Goal: Task Accomplishment & Management: Manage account settings

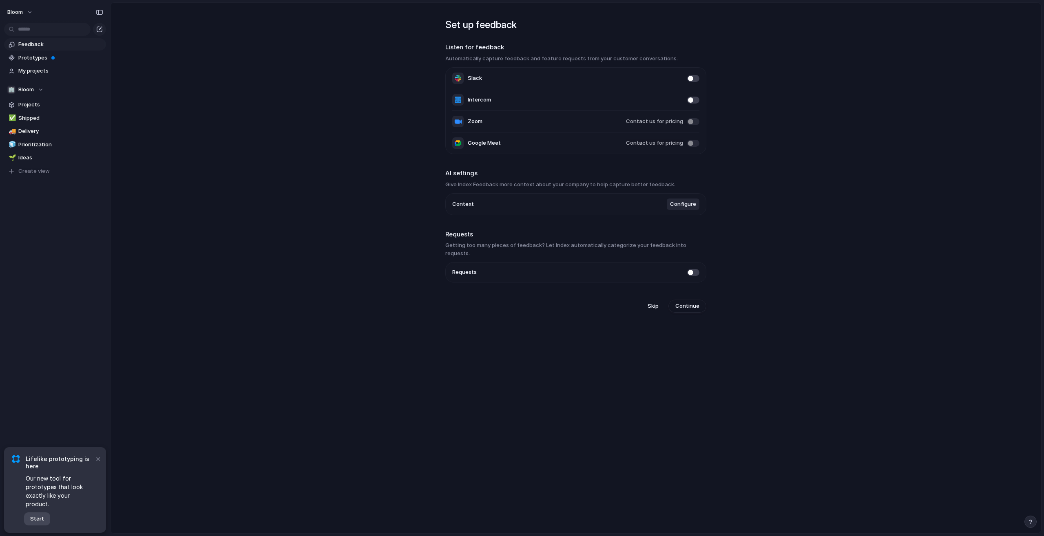
click at [41, 522] on span "Start" at bounding box center [37, 519] width 14 height 8
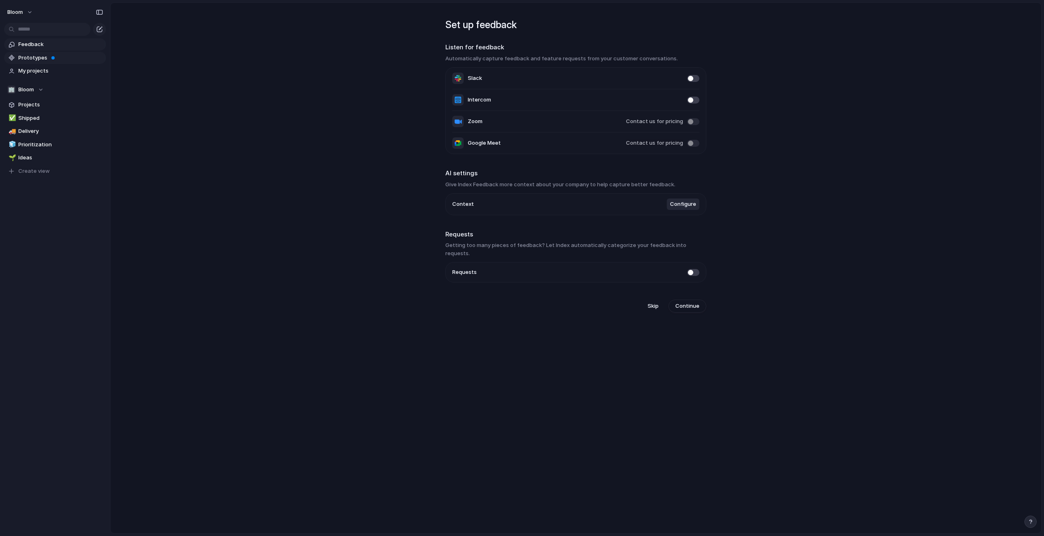
click at [44, 55] on span "Prototypes" at bounding box center [60, 58] width 85 height 8
click at [48, 71] on span "My projects" at bounding box center [60, 71] width 85 height 8
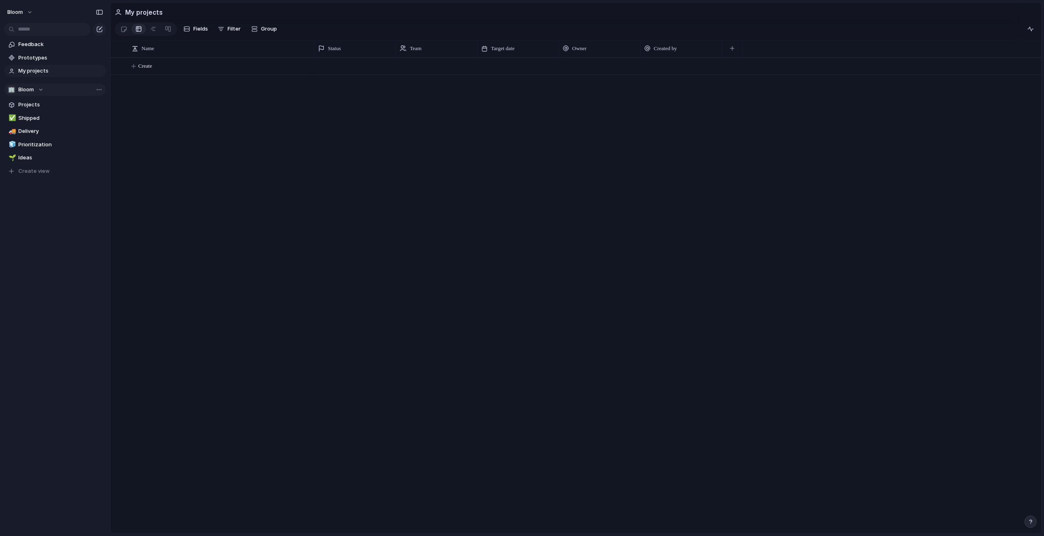
click at [35, 88] on div "🏢 Bloom" at bounding box center [25, 90] width 36 height 8
click at [38, 87] on div "🏢 Bloom Create new team" at bounding box center [522, 268] width 1044 height 536
click at [33, 88] on span "Bloom" at bounding box center [25, 90] width 15 height 8
click at [94, 86] on div "🏢 Bloom Create new team" at bounding box center [522, 268] width 1044 height 536
click at [97, 88] on button "🏢 Bloom" at bounding box center [55, 90] width 102 height 12
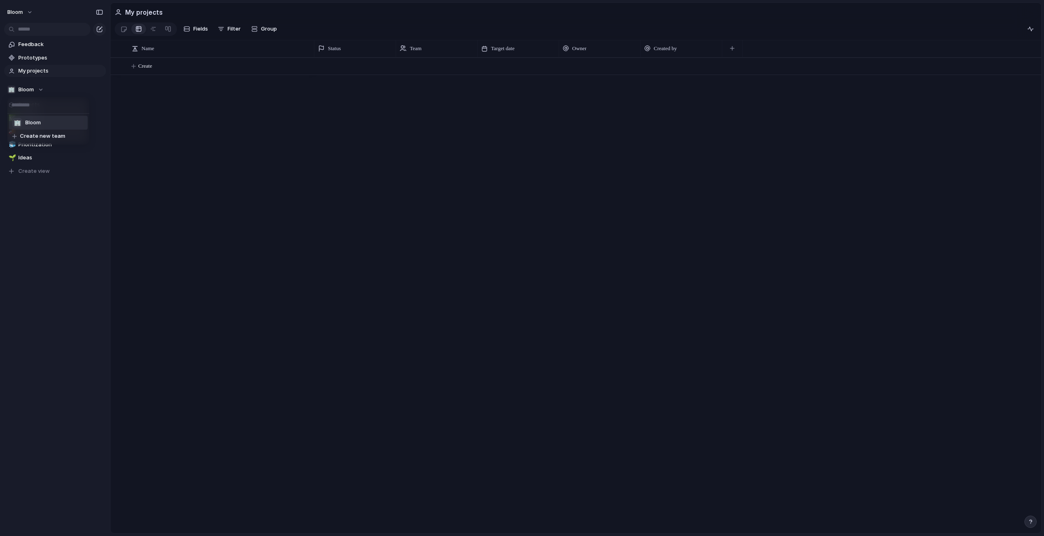
click at [91, 88] on div "🏢 Bloom Create new team" at bounding box center [522, 268] width 1044 height 536
click at [42, 117] on span "Shipped" at bounding box center [60, 118] width 85 height 8
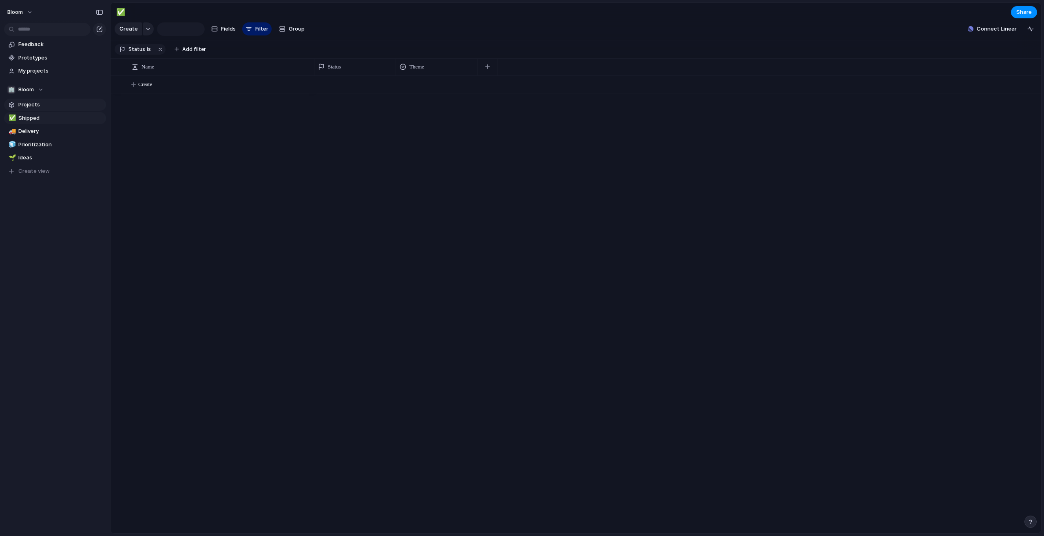
click at [44, 104] on span "Projects" at bounding box center [60, 105] width 85 height 8
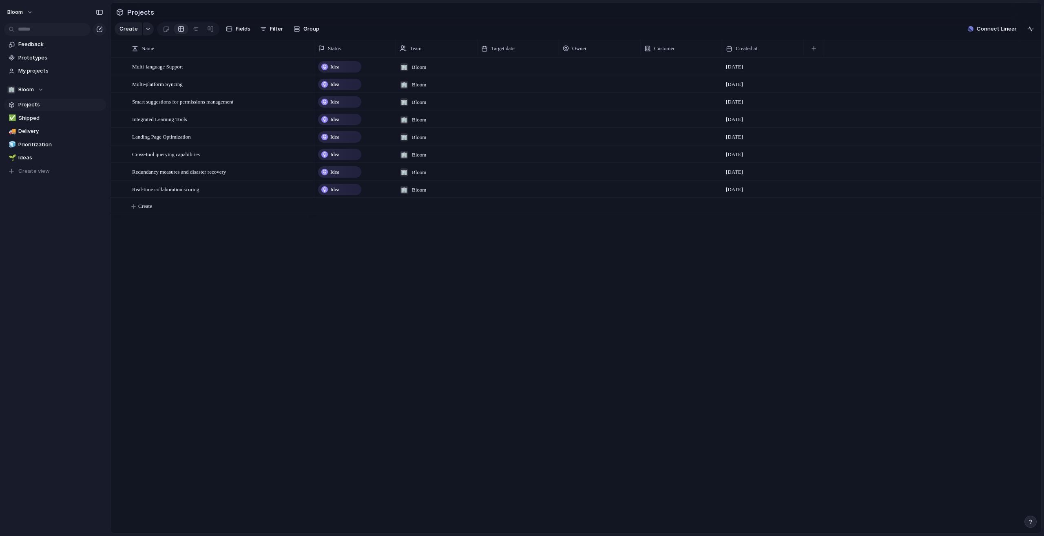
click at [339, 71] on span "Idea" at bounding box center [334, 67] width 9 height 8
click at [340, 79] on div "Idea Planned On track At risk Off track Paused Canceled Done" at bounding box center [522, 268] width 1044 height 536
click at [535, 75] on div at bounding box center [518, 66] width 82 height 17
click at [422, 71] on span "Bloom" at bounding box center [419, 67] width 14 height 8
click at [420, 79] on div "🏢 Bloom" at bounding box center [522, 268] width 1044 height 536
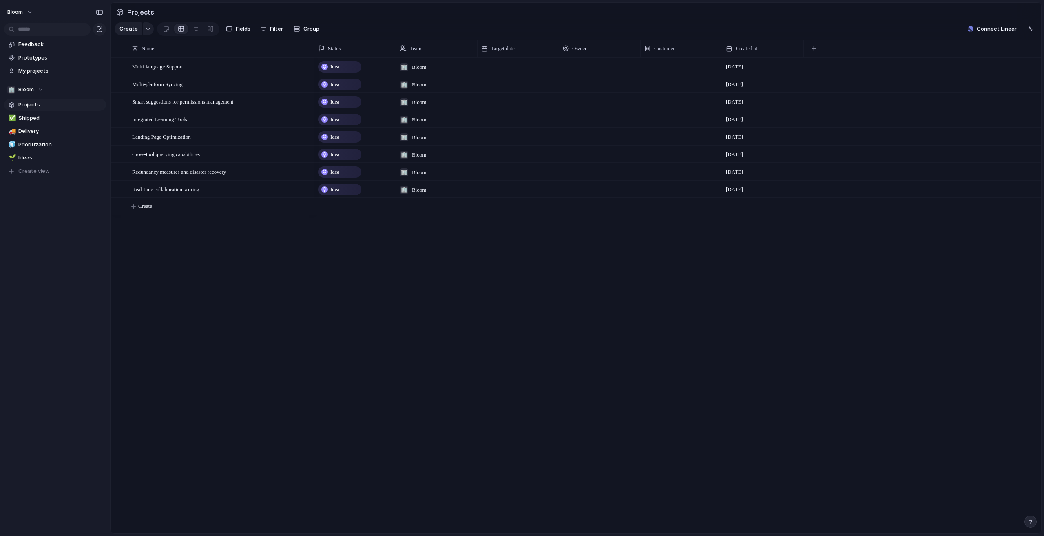
click at [33, 106] on span "Projects" at bounding box center [60, 105] width 85 height 8
click at [33, 117] on span "Shipped" at bounding box center [60, 118] width 85 height 8
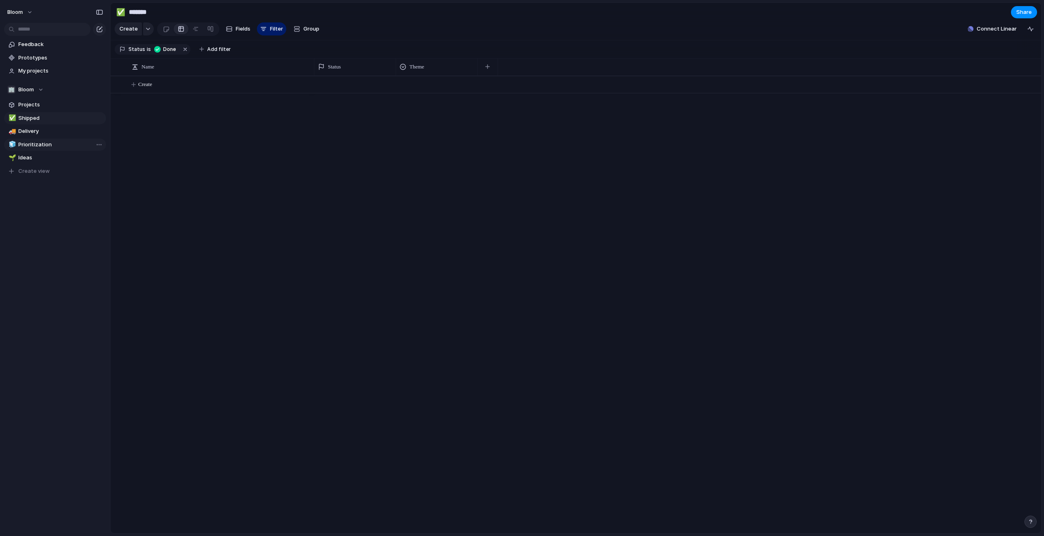
click at [40, 146] on span "Prioritization" at bounding box center [60, 145] width 85 height 8
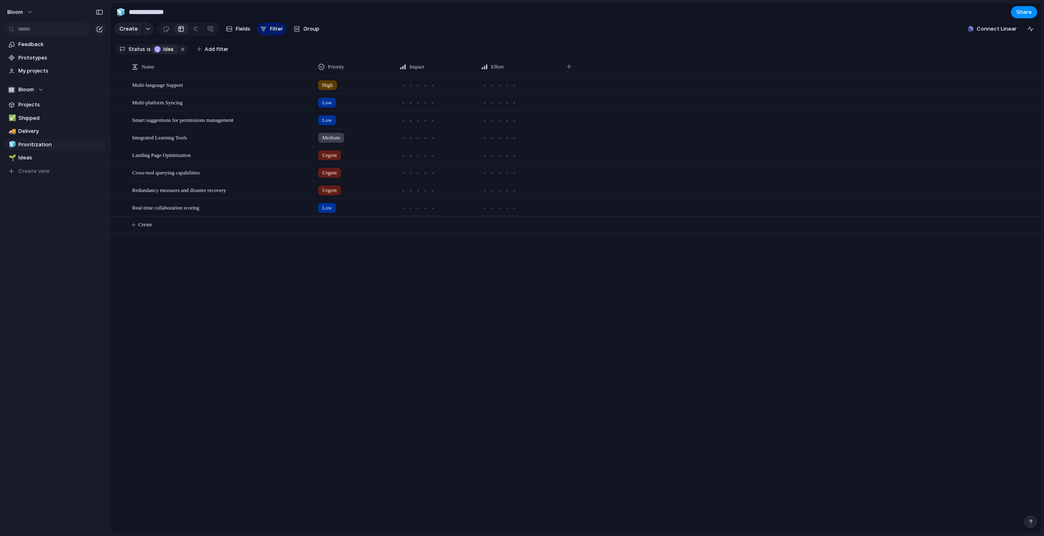
click at [159, 54] on div "Idea" at bounding box center [164, 49] width 22 height 9
click at [168, 121] on div at bounding box center [166, 122] width 7 height 7
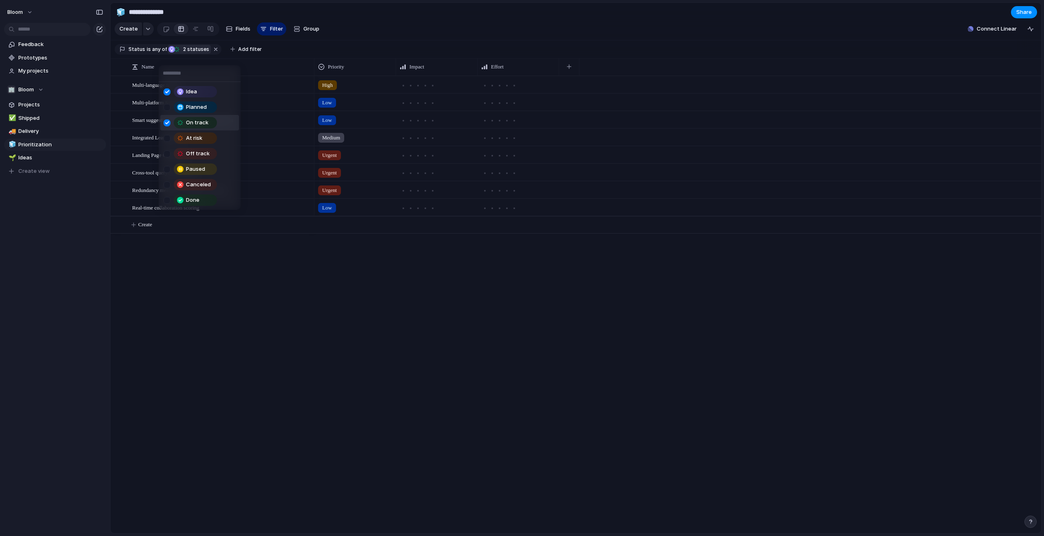
click at [168, 121] on div at bounding box center [166, 122] width 7 height 7
click at [339, 50] on div "Idea Planned On track At risk Off track Paused Canceled Done" at bounding box center [522, 268] width 1044 height 536
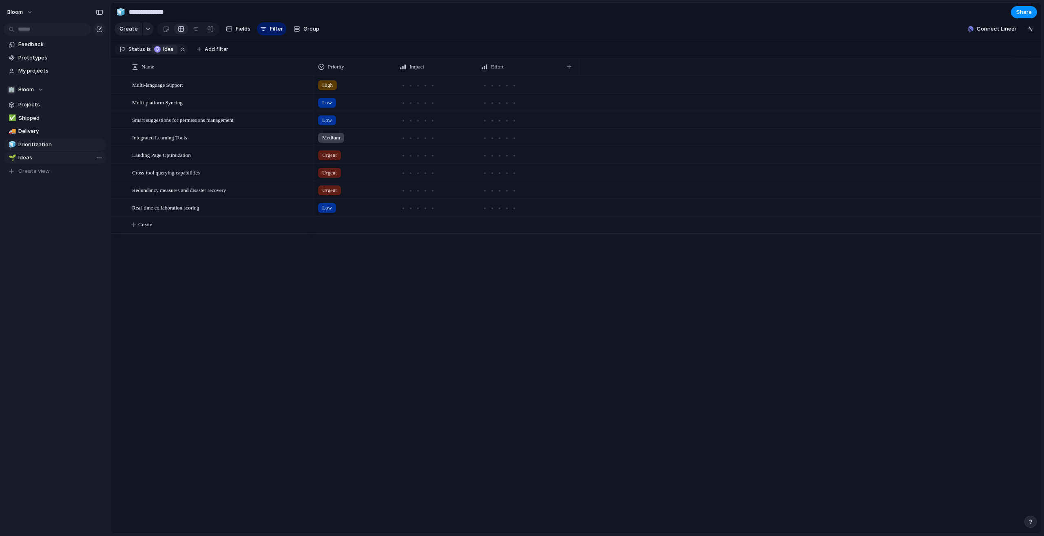
click at [29, 157] on span "Ideas" at bounding box center [60, 158] width 85 height 8
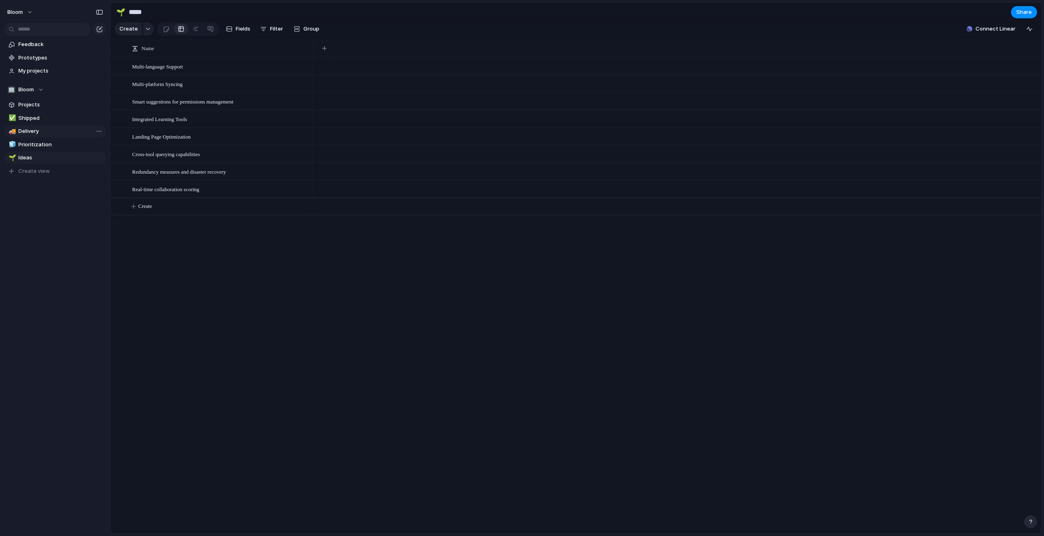
click at [35, 131] on span "Delivery" at bounding box center [60, 131] width 85 height 8
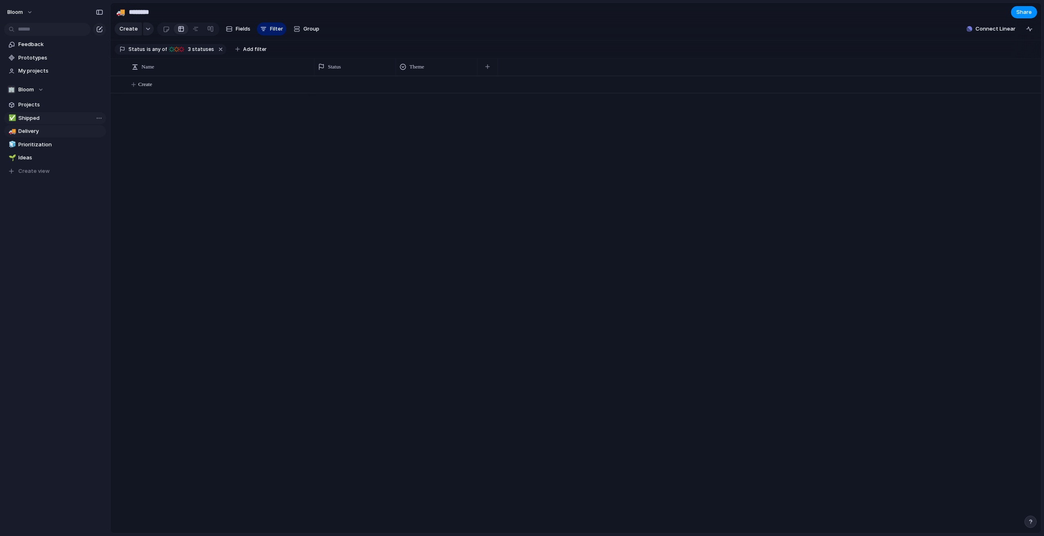
click at [37, 121] on span "Shipped" at bounding box center [60, 118] width 85 height 8
type input "*******"
click at [39, 108] on span "Projects" at bounding box center [60, 105] width 85 height 8
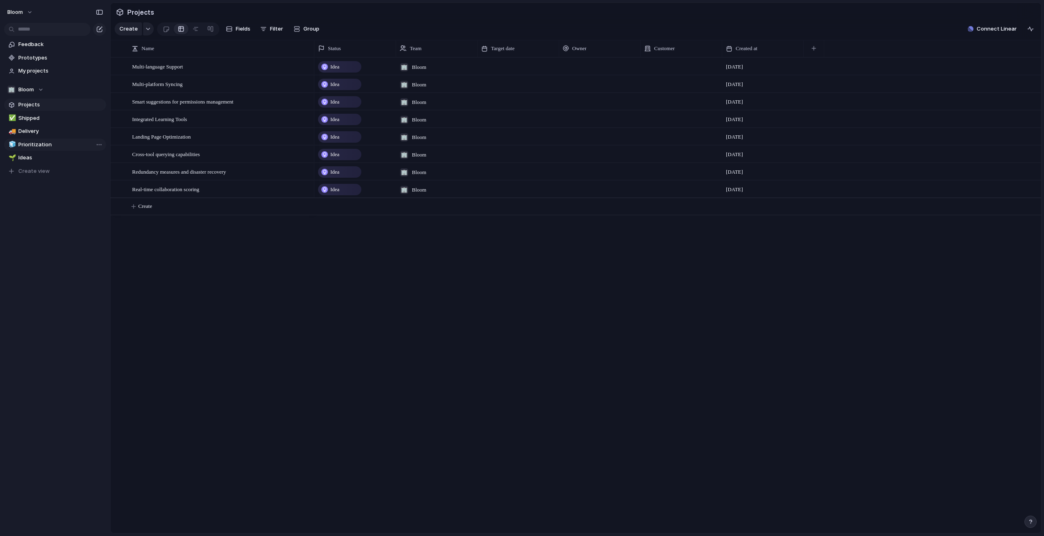
click at [42, 141] on span "Prioritization" at bounding box center [60, 145] width 85 height 8
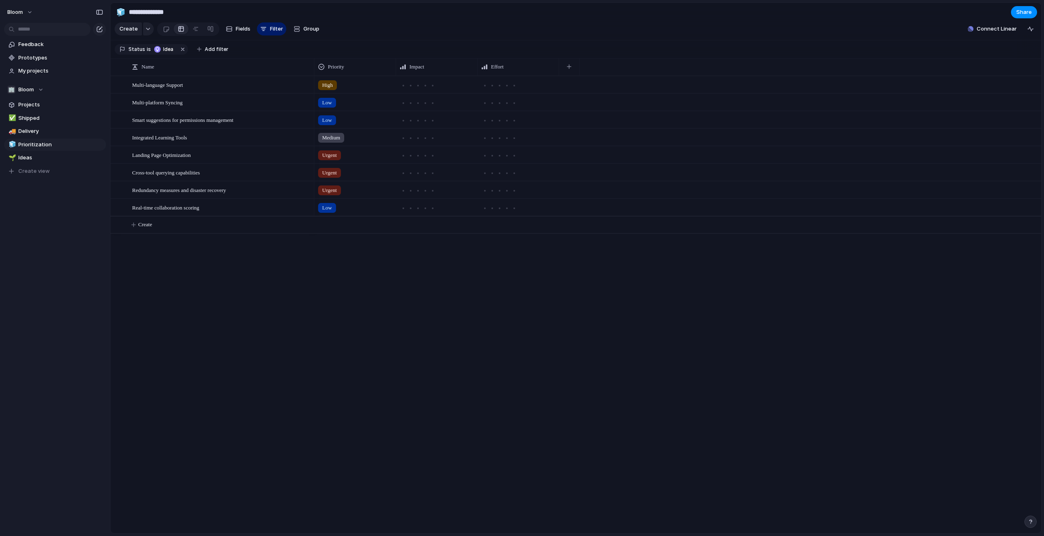
click at [159, 89] on span "Multi-language Support" at bounding box center [157, 84] width 51 height 9
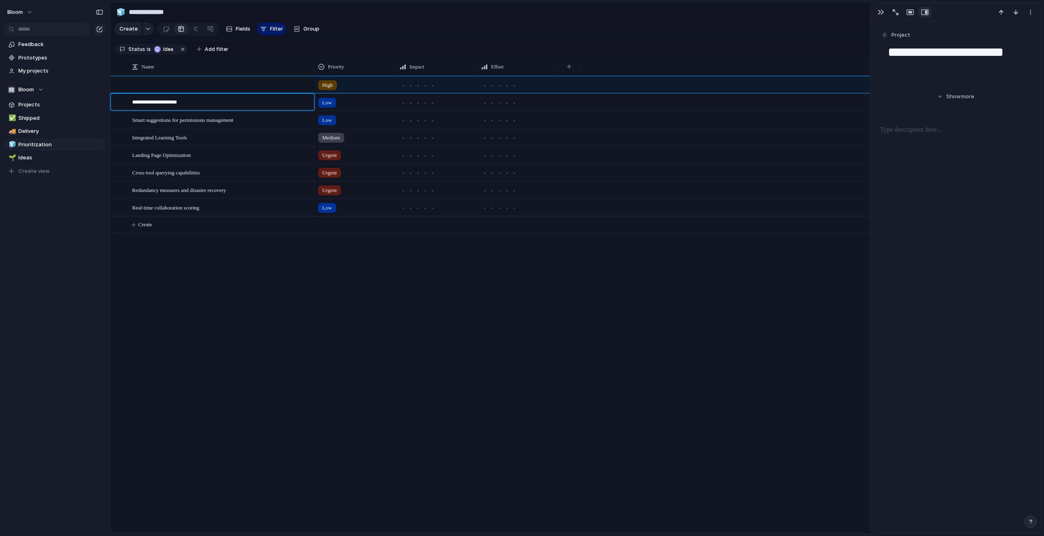
click at [159, 103] on textarea "**********" at bounding box center [220, 102] width 176 height 9
click at [273, 271] on body "**********" at bounding box center [522, 268] width 1044 height 536
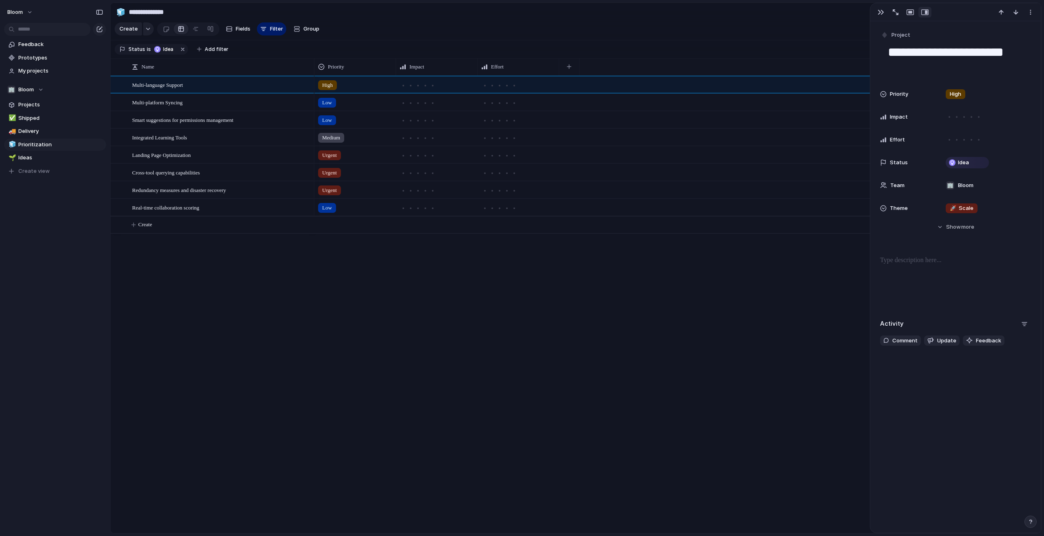
click at [31, 97] on section "🏢 Bloom Projects ✅ Shipped 🚚 Delivery 🧊 Prioritization 🌱 Ideas To pick up a dra…" at bounding box center [55, 127] width 110 height 100
click at [36, 52] on section "Feedback Prototypes My projects" at bounding box center [55, 57] width 110 height 40
click at [29, 15] on button "Bloom" at bounding box center [20, 12] width 33 height 13
click at [31, 31] on span "Settings" at bounding box center [30, 30] width 22 height 8
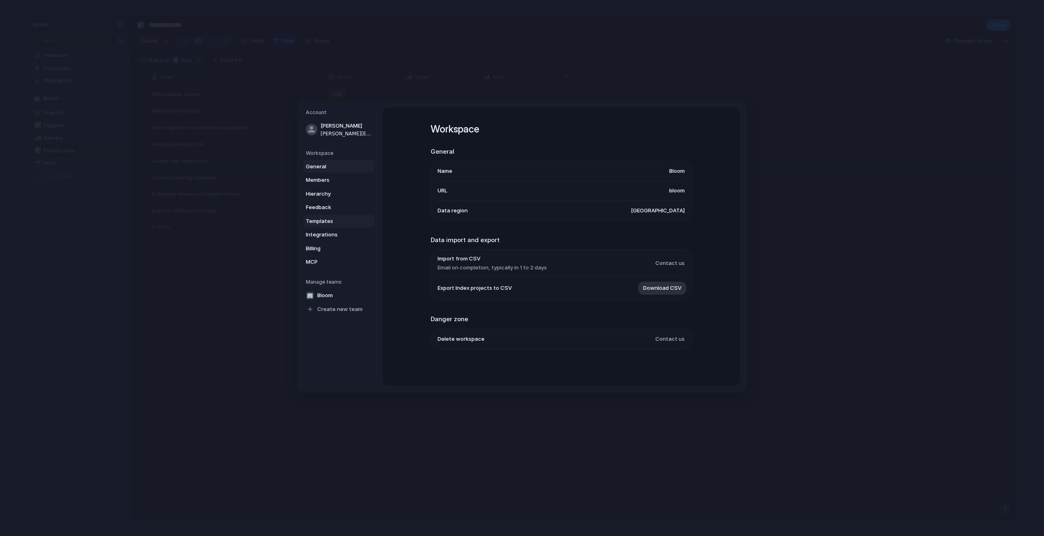
click at [327, 221] on span "Templates" at bounding box center [332, 221] width 52 height 8
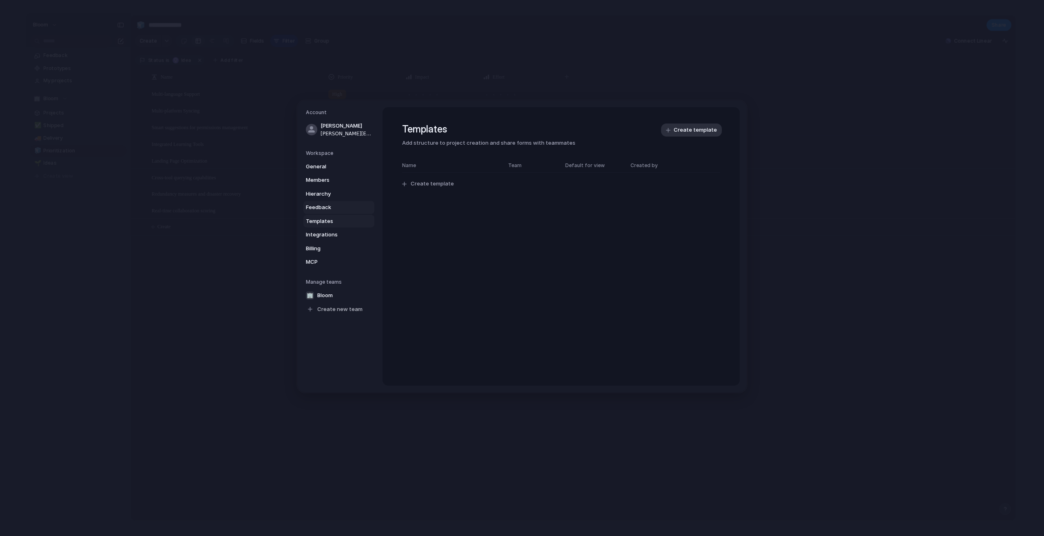
click at [326, 211] on span "Feedback" at bounding box center [332, 207] width 52 height 8
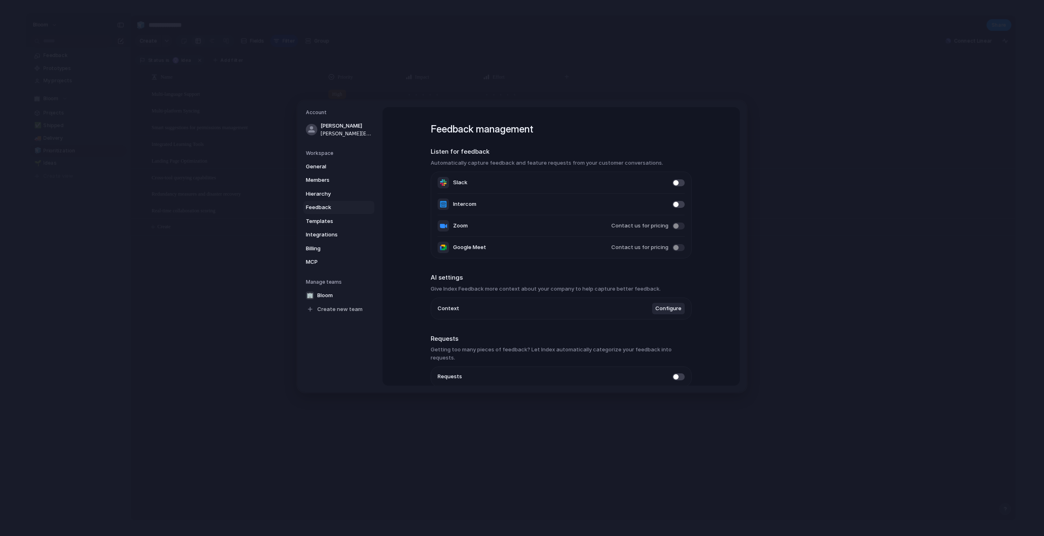
scroll to position [30, 0]
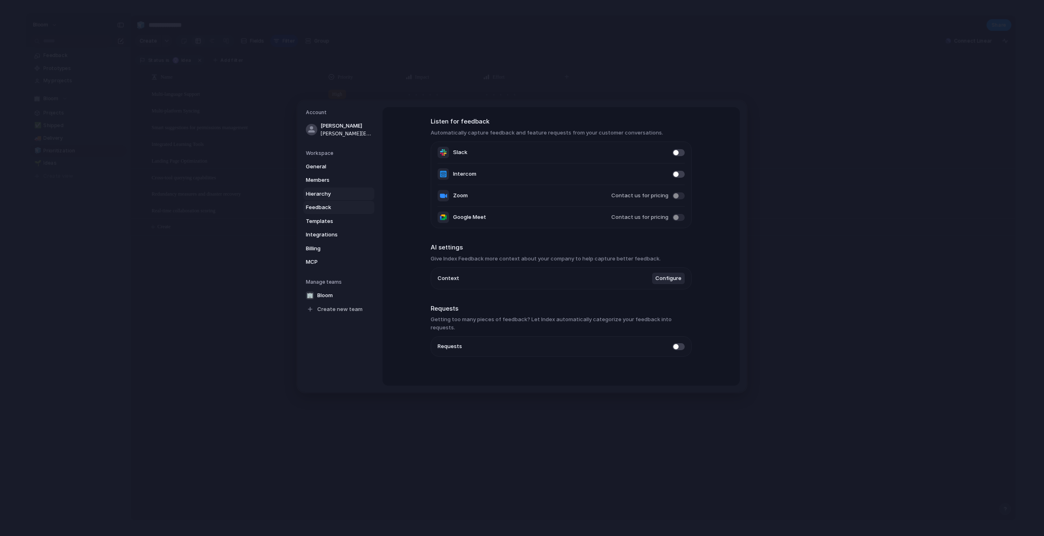
click at [318, 192] on span "Hierarchy" at bounding box center [332, 194] width 52 height 8
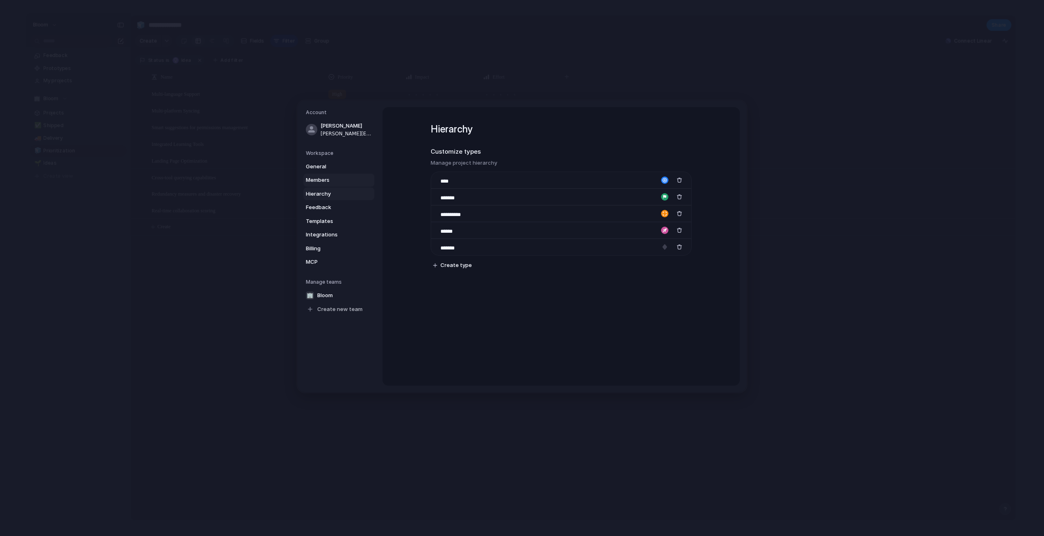
click at [326, 181] on span "Members" at bounding box center [332, 180] width 52 height 8
click at [326, 165] on span "General" at bounding box center [332, 167] width 52 height 8
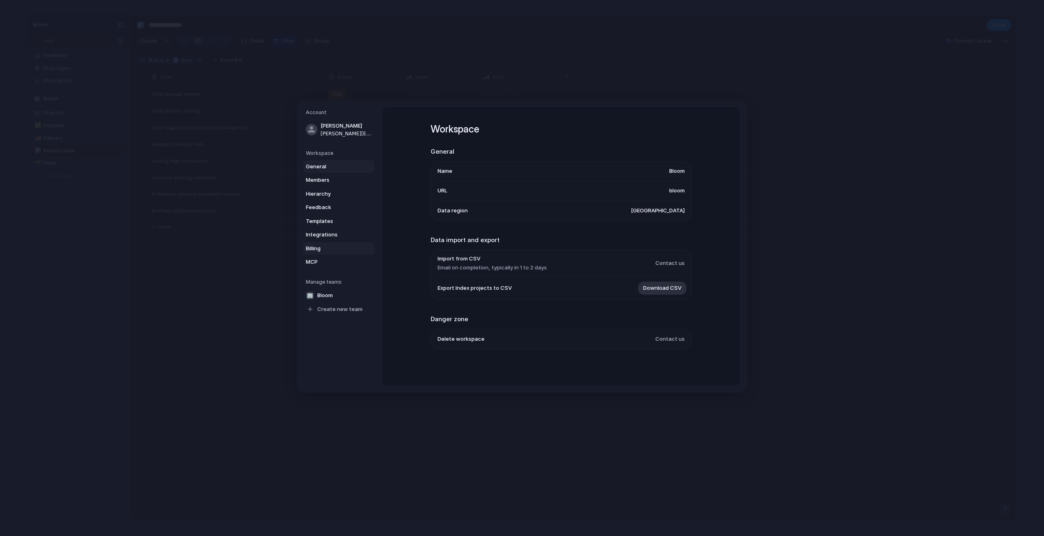
click at [329, 253] on link "Billing" at bounding box center [338, 248] width 71 height 13
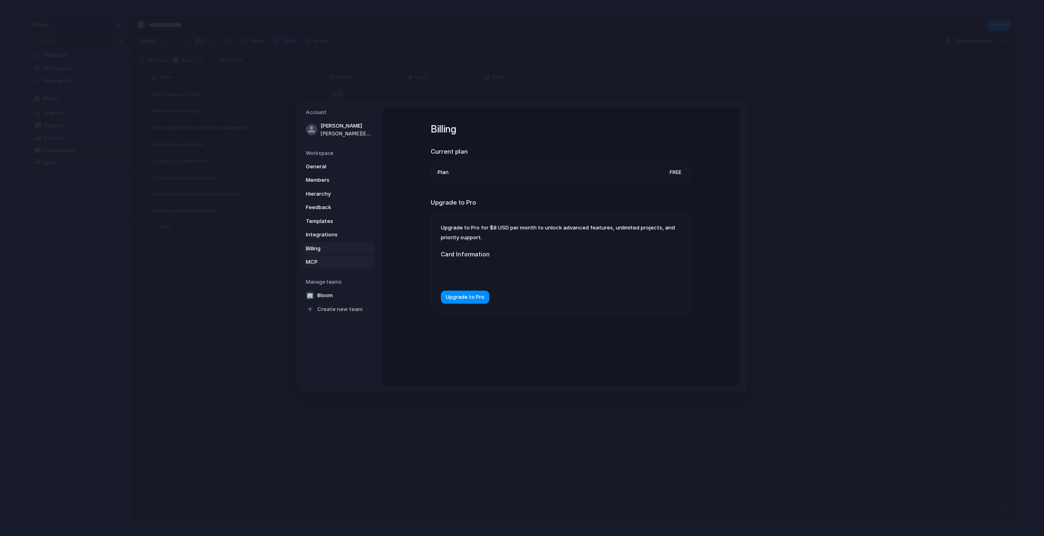
click at [327, 263] on span "MCP" at bounding box center [332, 262] width 52 height 8
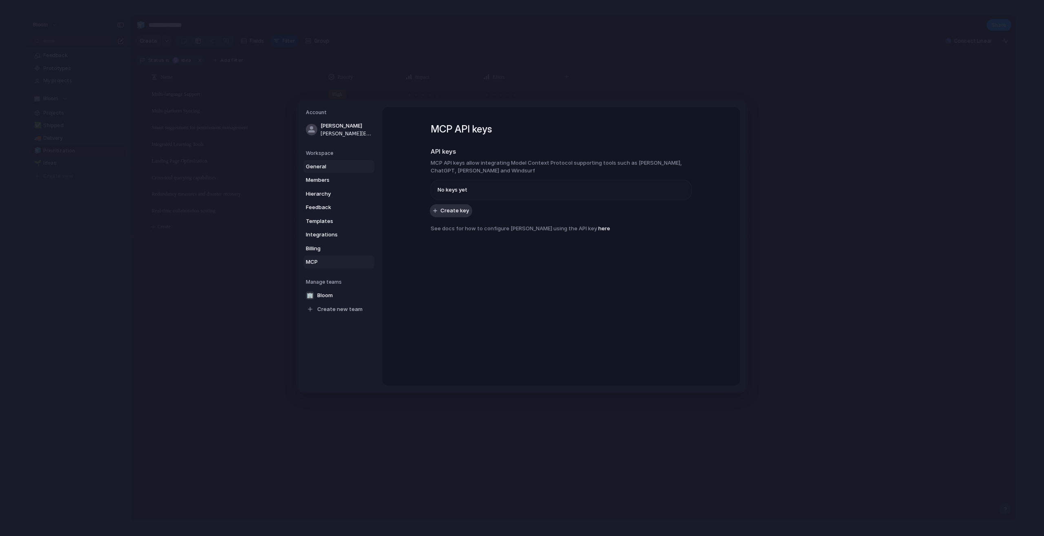
click at [328, 170] on span "General" at bounding box center [332, 167] width 52 height 8
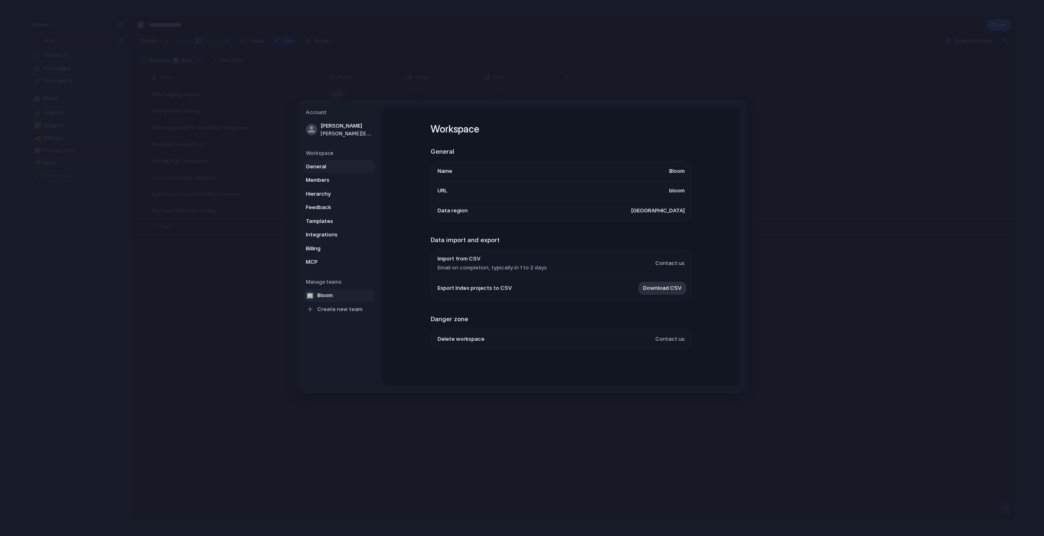
click at [332, 295] on span "Bloom" at bounding box center [324, 295] width 15 height 8
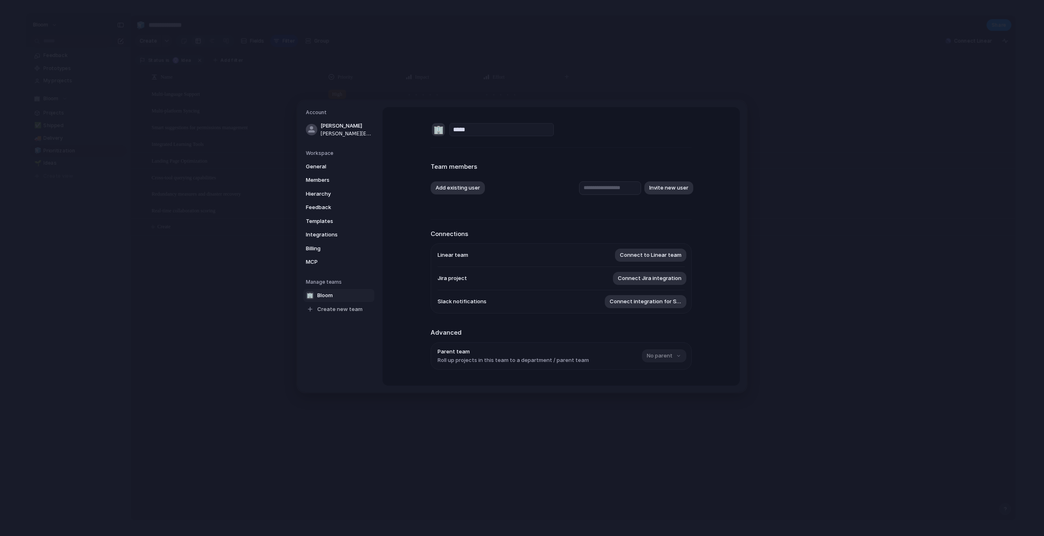
scroll to position [73, 0]
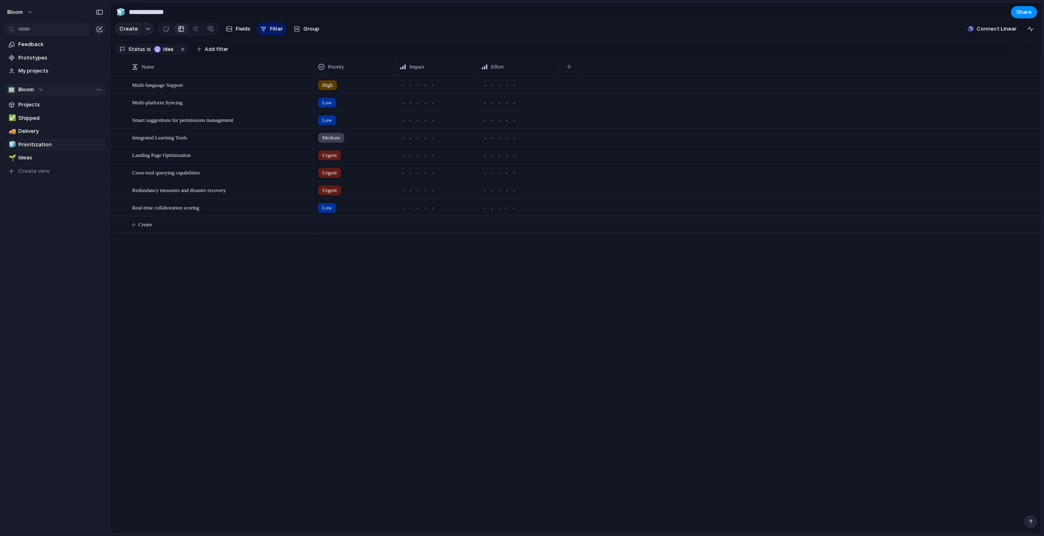
click at [33, 93] on span "Bloom" at bounding box center [25, 90] width 15 height 8
click at [35, 90] on div "🏢 Bloom Create new team" at bounding box center [522, 268] width 1044 height 536
click at [37, 106] on span "Projects" at bounding box center [60, 105] width 85 height 8
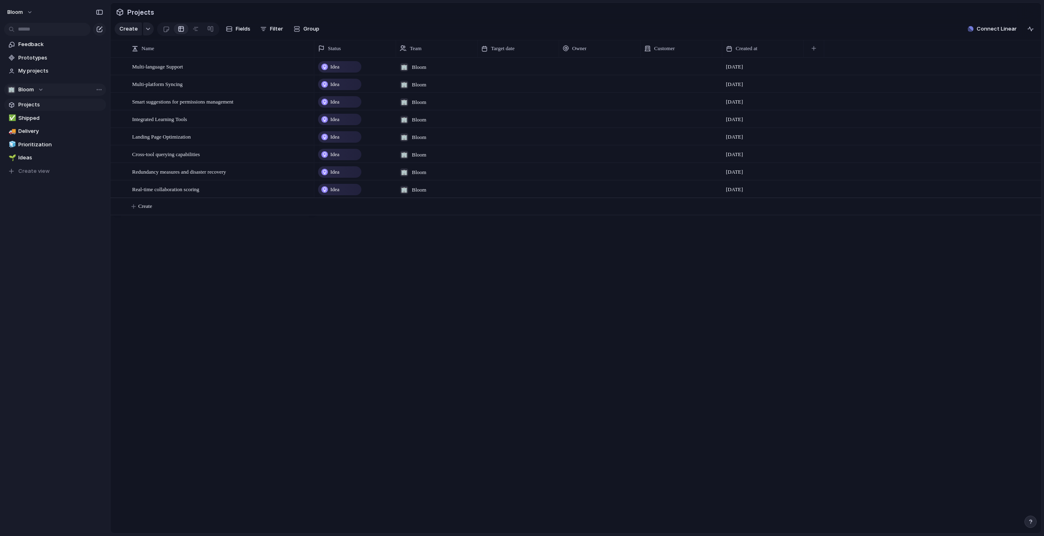
click at [36, 87] on div "🏢 Bloom" at bounding box center [25, 90] width 36 height 8
click at [35, 87] on div "🏢 Bloom Create new team" at bounding box center [522, 268] width 1044 height 536
click at [35, 111] on section "🏢 Bloom Projects ✅ Shipped 🚚 Delivery 🧊 Prioritization 🌱 Ideas To pick up a dra…" at bounding box center [55, 127] width 110 height 100
click at [31, 119] on span "Shipped" at bounding box center [60, 118] width 85 height 8
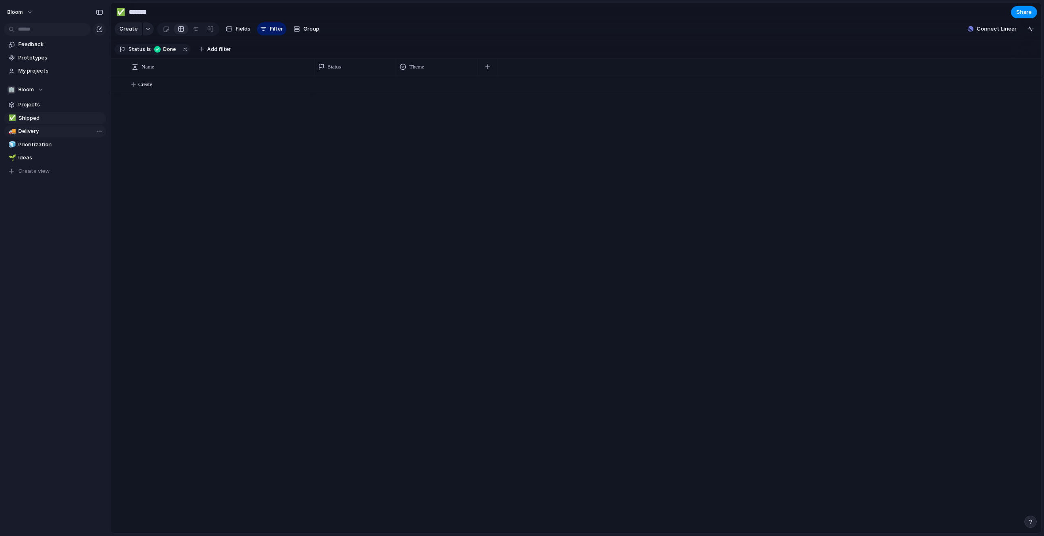
click at [38, 135] on link "🚚 Delivery" at bounding box center [55, 131] width 102 height 12
click at [36, 113] on link "✅ Shipped" at bounding box center [55, 118] width 102 height 12
type input "*******"
click at [36, 105] on span "Projects" at bounding box center [60, 105] width 85 height 8
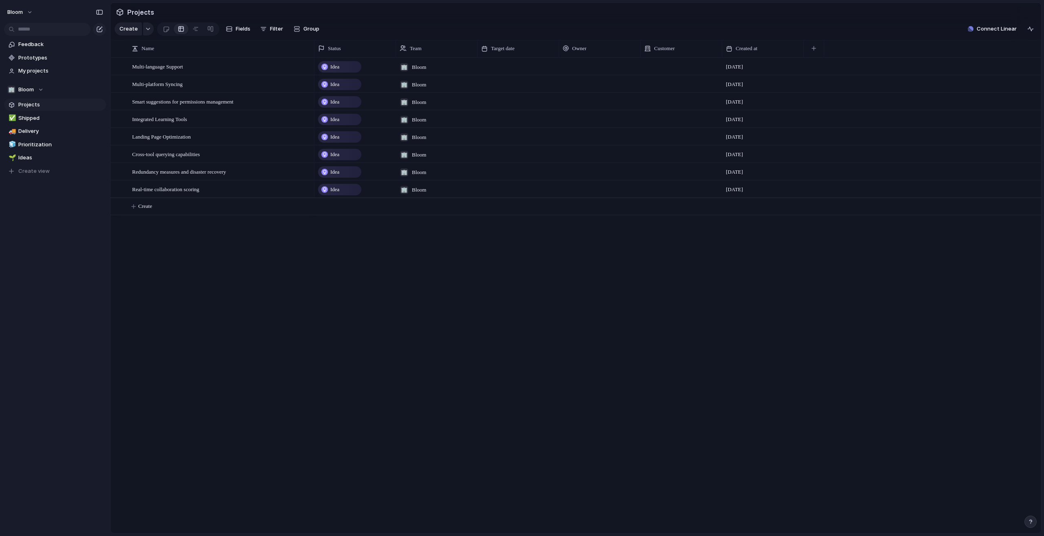
click at [31, 108] on span "Projects" at bounding box center [60, 105] width 85 height 8
click at [35, 121] on span "Shipped" at bounding box center [60, 118] width 85 height 8
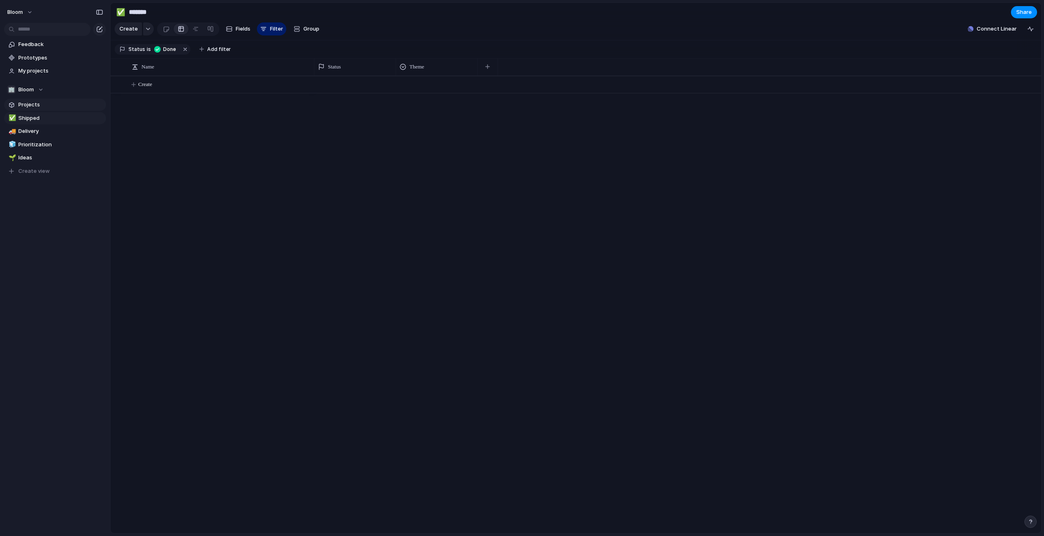
click at [37, 105] on span "Projects" at bounding box center [60, 105] width 85 height 8
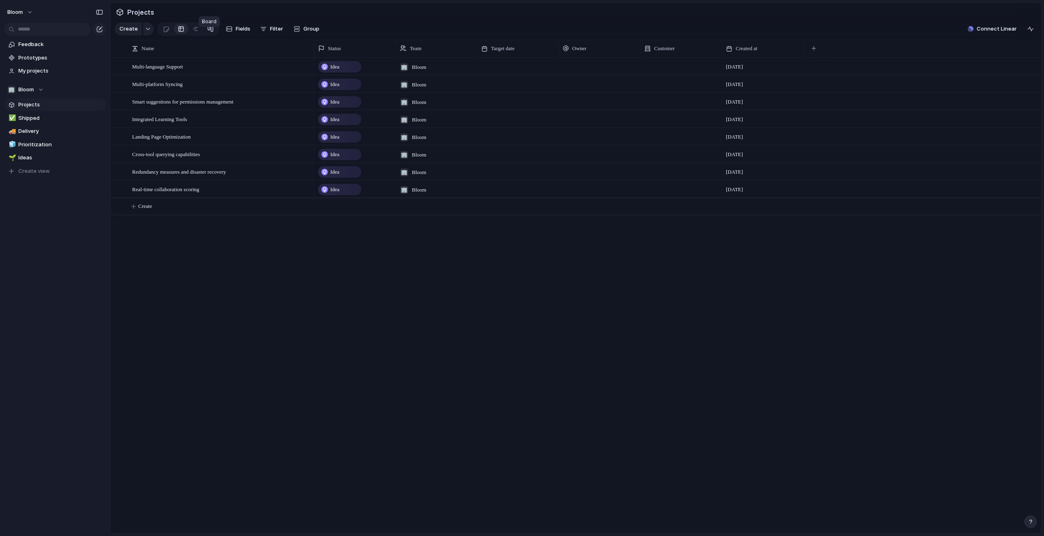
click at [210, 35] on div at bounding box center [210, 28] width 7 height 13
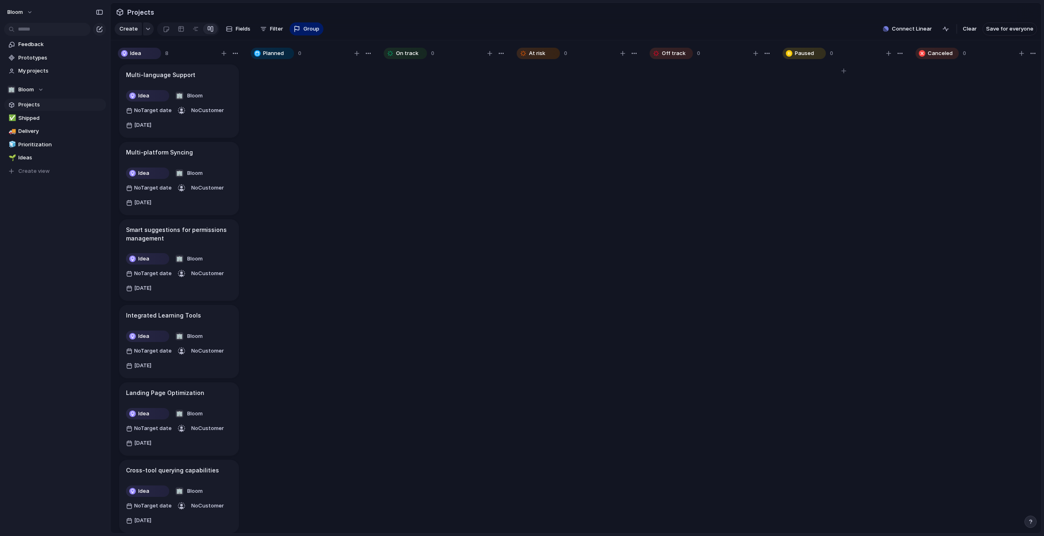
drag, startPoint x: 854, startPoint y: 68, endPoint x: 809, endPoint y: 68, distance: 44.8
click at [809, 59] on div "Paused 0" at bounding box center [843, 53] width 122 height 11
drag, startPoint x: 791, startPoint y: 63, endPoint x: 768, endPoint y: 64, distance: 23.2
click at [770, 64] on div "Idea 8 Multi-language Support Idea 🏢 Bloom No Target date No Customer [DATE] Mu…" at bounding box center [643, 288] width 1067 height 497
click at [765, 57] on div "button" at bounding box center [766, 53] width 7 height 7
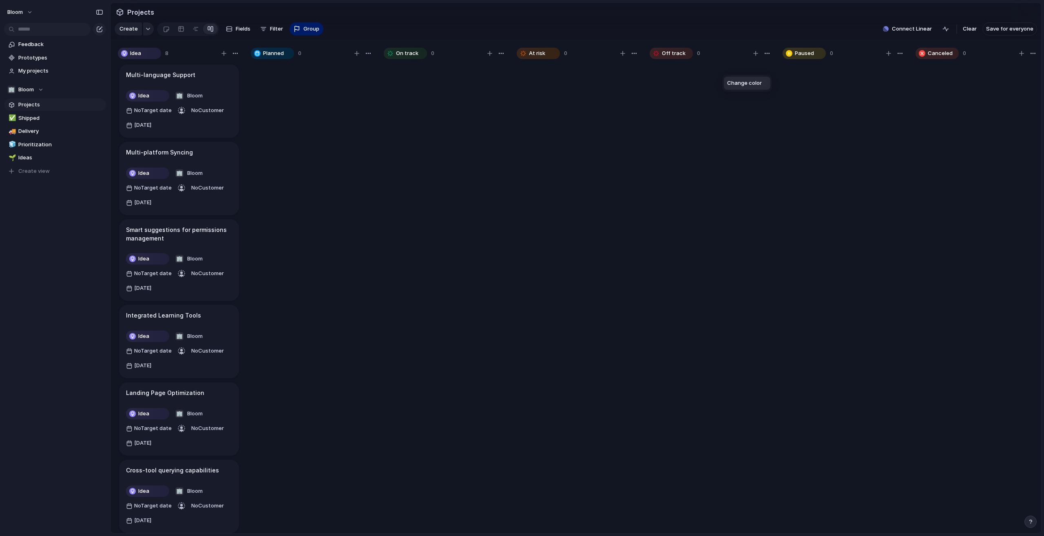
click at [768, 65] on div "Change color" at bounding box center [522, 268] width 1044 height 536
click at [902, 57] on div "button" at bounding box center [899, 53] width 7 height 7
drag, startPoint x: 899, startPoint y: 65, endPoint x: 865, endPoint y: 64, distance: 34.2
click at [899, 65] on div "Change color" at bounding box center [522, 268] width 1044 height 536
drag, startPoint x: 849, startPoint y: 64, endPoint x: 874, endPoint y: 60, distance: 25.6
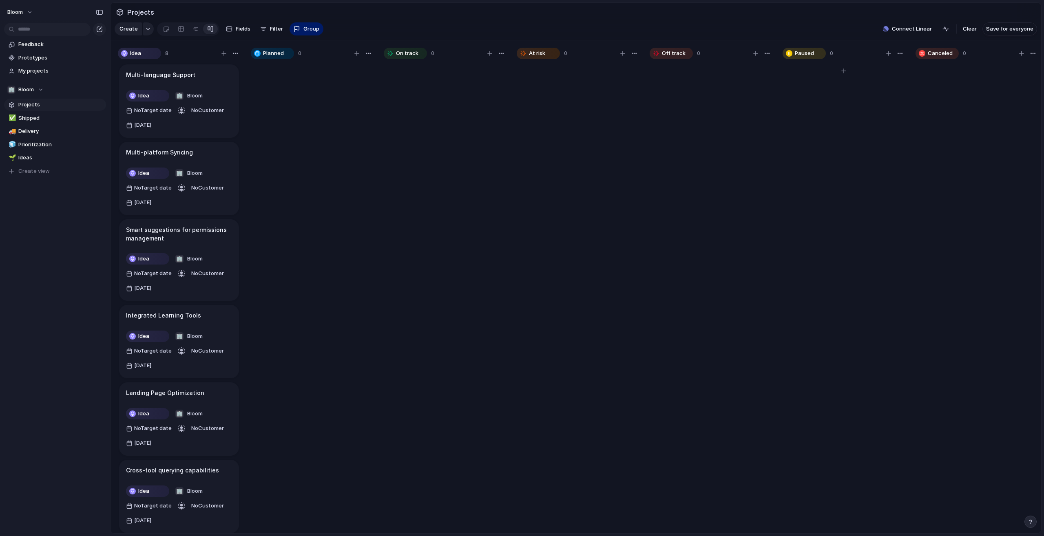
click at [812, 59] on div "Paused 0" at bounding box center [843, 53] width 122 height 11
click at [1030, 57] on div "button" at bounding box center [1032, 53] width 7 height 7
click at [1032, 66] on div "Change color" at bounding box center [522, 268] width 1044 height 536
click at [148, 31] on div "button" at bounding box center [148, 28] width 6 height 3
click at [148, 35] on div "Goal Program Initiative Launch Project Customize" at bounding box center [522, 268] width 1044 height 536
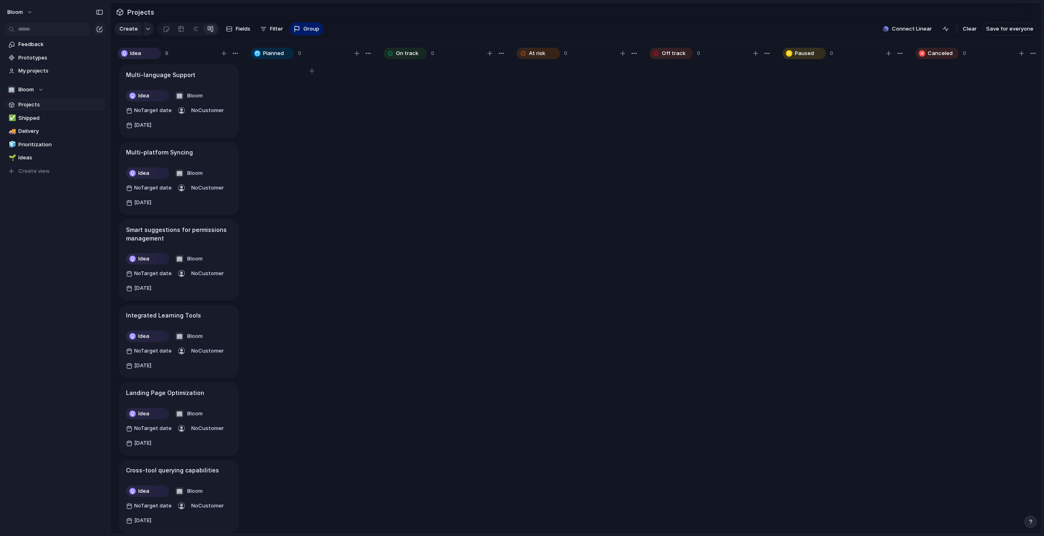
click at [362, 59] on div "Planned 0" at bounding box center [312, 53] width 122 height 11
drag, startPoint x: 265, startPoint y: 63, endPoint x: 324, endPoint y: 68, distance: 58.9
click at [324, 59] on div "Planned 0" at bounding box center [312, 53] width 122 height 11
drag, startPoint x: 410, startPoint y: 64, endPoint x: 317, endPoint y: 57, distance: 93.6
click at [340, 62] on div "Idea 8 Multi-language Support Idea 🏢 Bloom No Target date No Customer [DATE] Mu…" at bounding box center [643, 288] width 1067 height 497
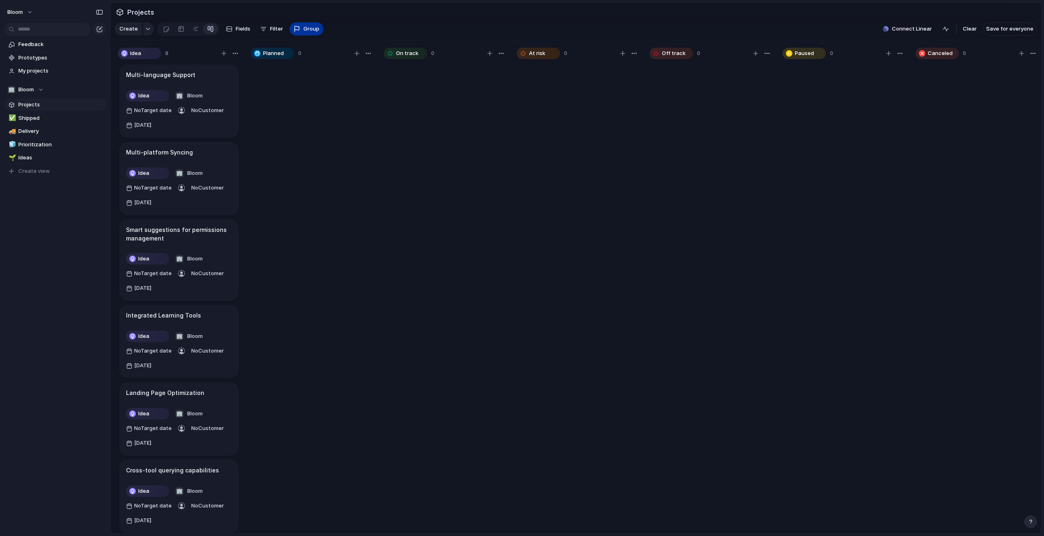
click at [307, 33] on span "Group" at bounding box center [311, 29] width 16 height 8
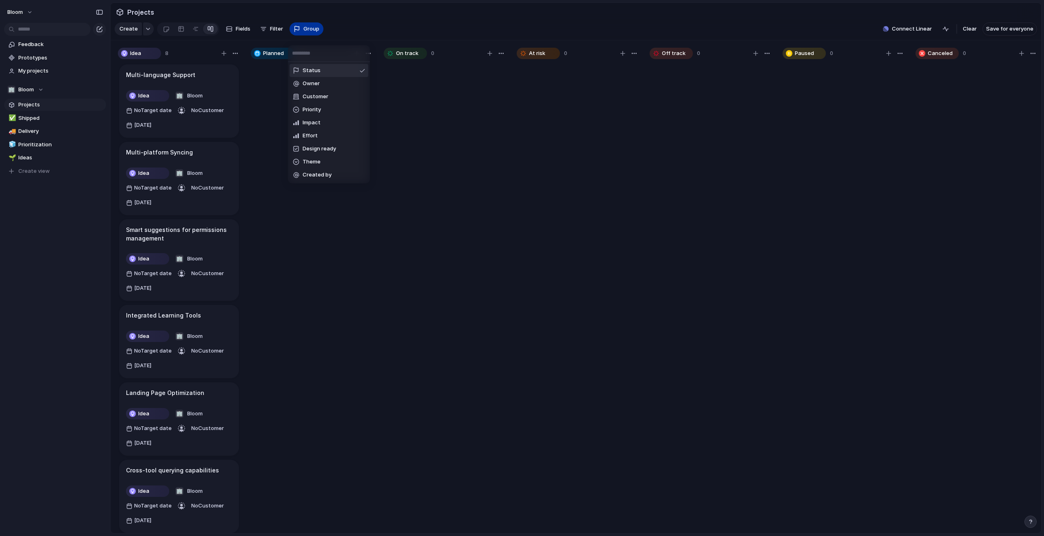
click at [307, 35] on div "Status Owner Customer Priority Impact Effort Design ready Theme Created by" at bounding box center [522, 268] width 1044 height 536
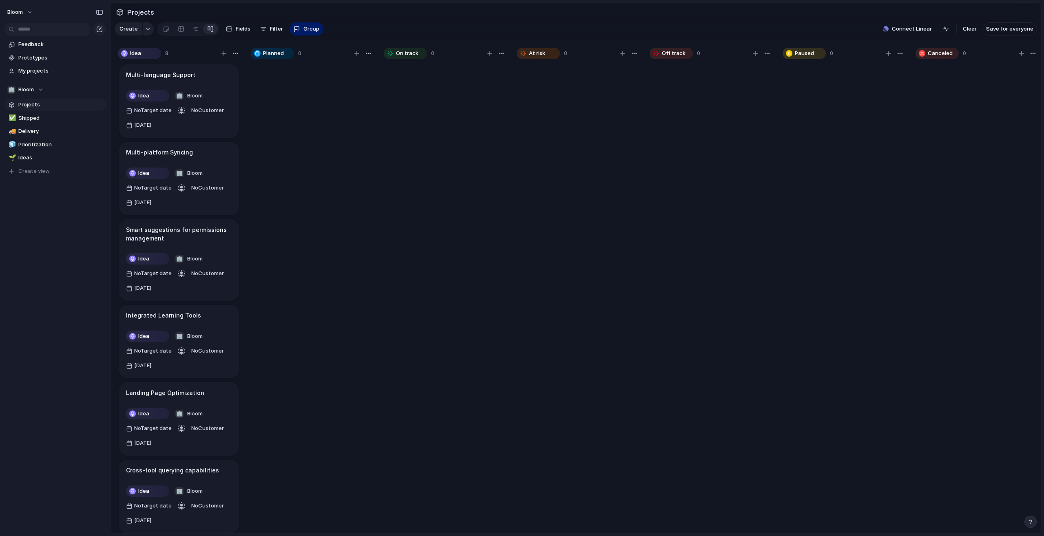
click at [57, 104] on span "Projects" at bounding box center [60, 105] width 85 height 8
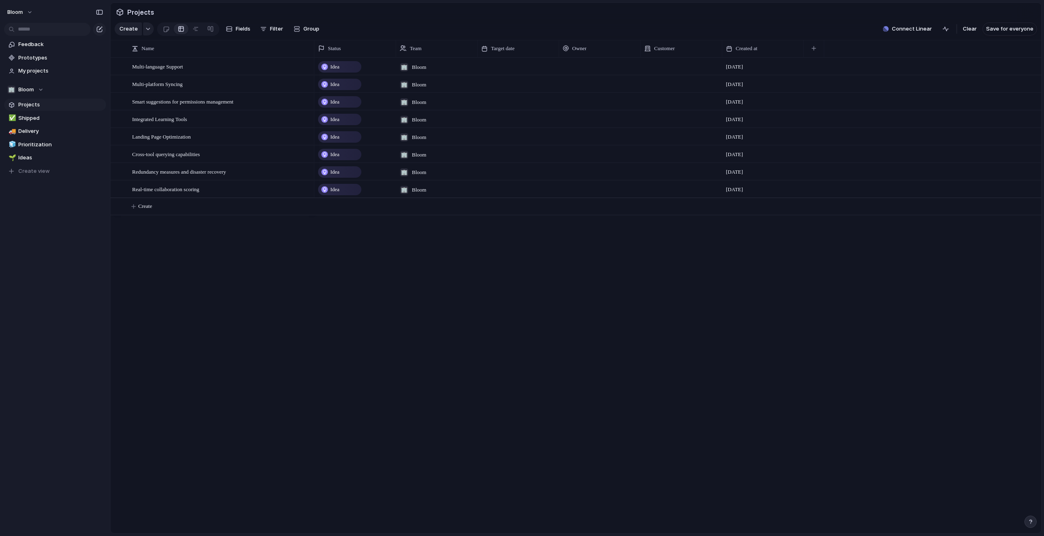
click at [93, 105] on span "Projects" at bounding box center [60, 105] width 85 height 8
click at [58, 106] on span "Projects" at bounding box center [60, 105] width 85 height 8
click at [145, 31] on div "button" at bounding box center [148, 28] width 6 height 3
drag, startPoint x: 145, startPoint y: 35, endPoint x: 139, endPoint y: 15, distance: 21.3
click at [145, 35] on div "Goal Program Initiative Launch Project Customize" at bounding box center [522, 268] width 1044 height 536
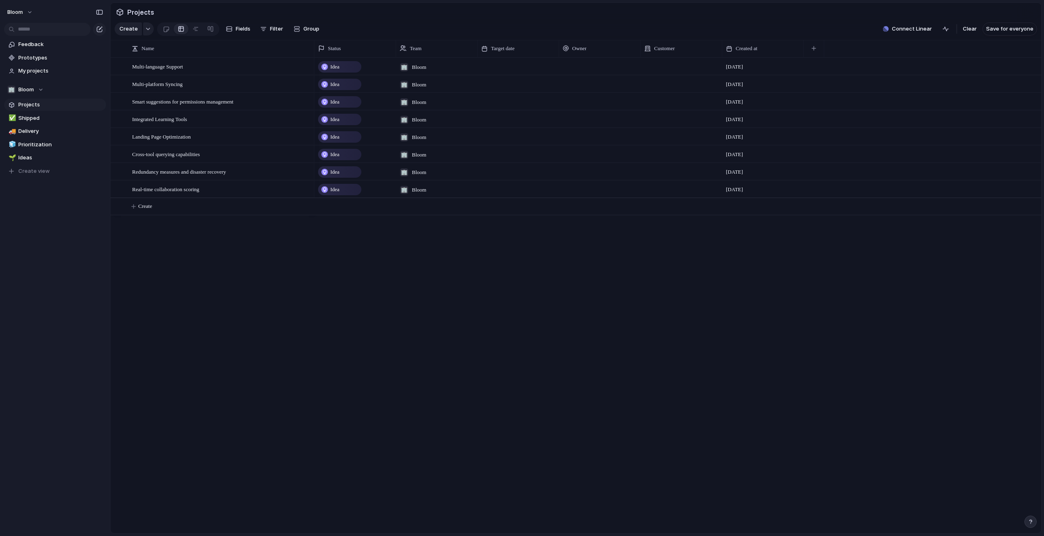
click at [139, 15] on span "Projects" at bounding box center [141, 12] width 30 height 15
click at [140, 10] on span "Projects" at bounding box center [141, 12] width 30 height 15
click at [243, 33] on span "Fields" at bounding box center [243, 29] width 15 height 8
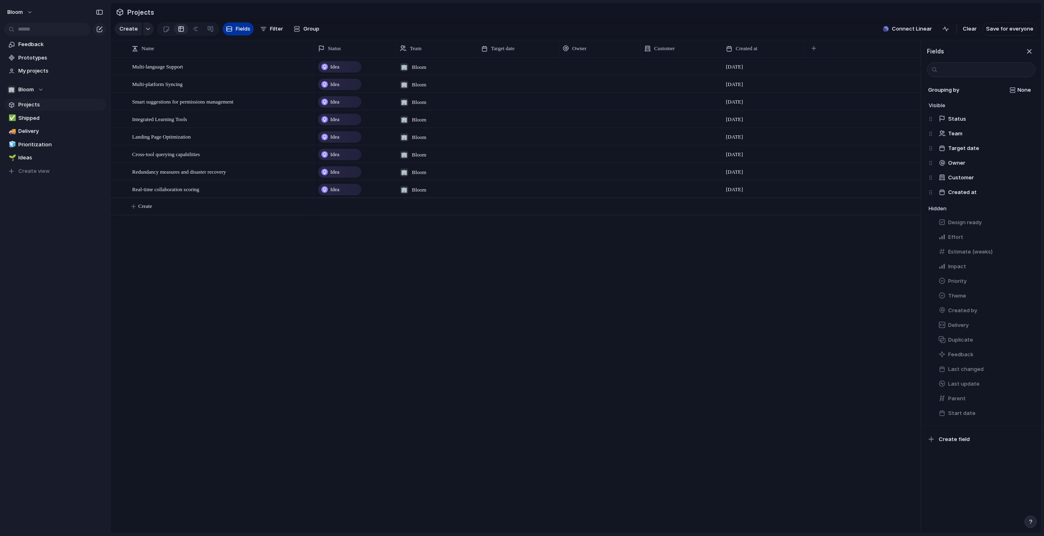
click at [243, 33] on span "Fields" at bounding box center [243, 29] width 15 height 8
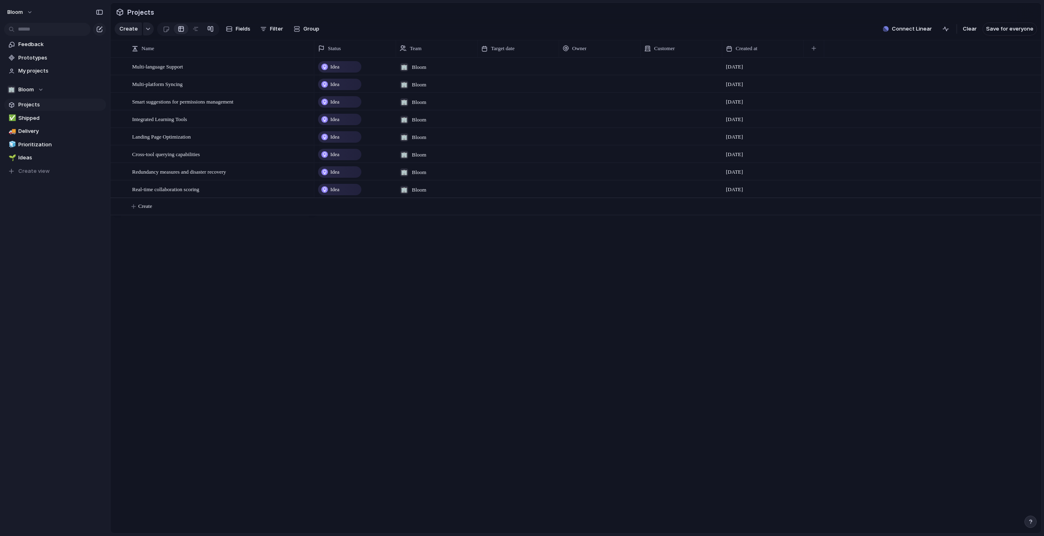
click at [213, 35] on link at bounding box center [210, 28] width 15 height 13
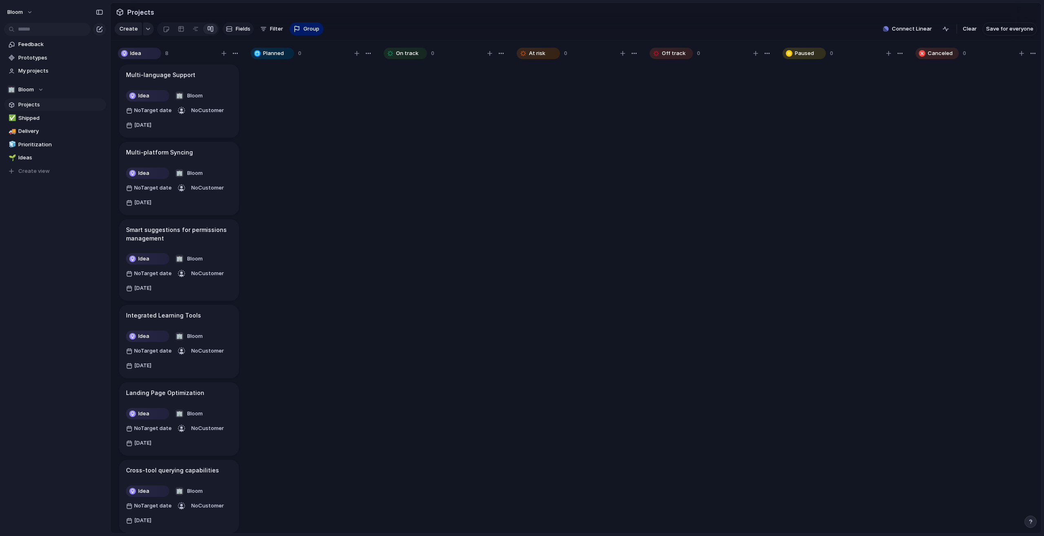
click at [240, 33] on span "Fields" at bounding box center [243, 29] width 15 height 8
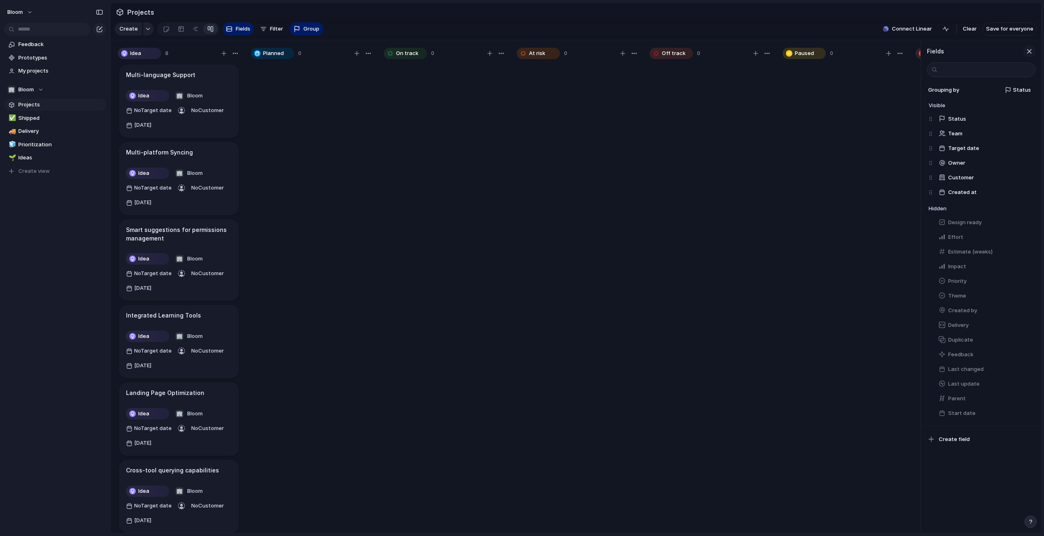
click at [1026, 56] on div "button" at bounding box center [1028, 51] width 9 height 9
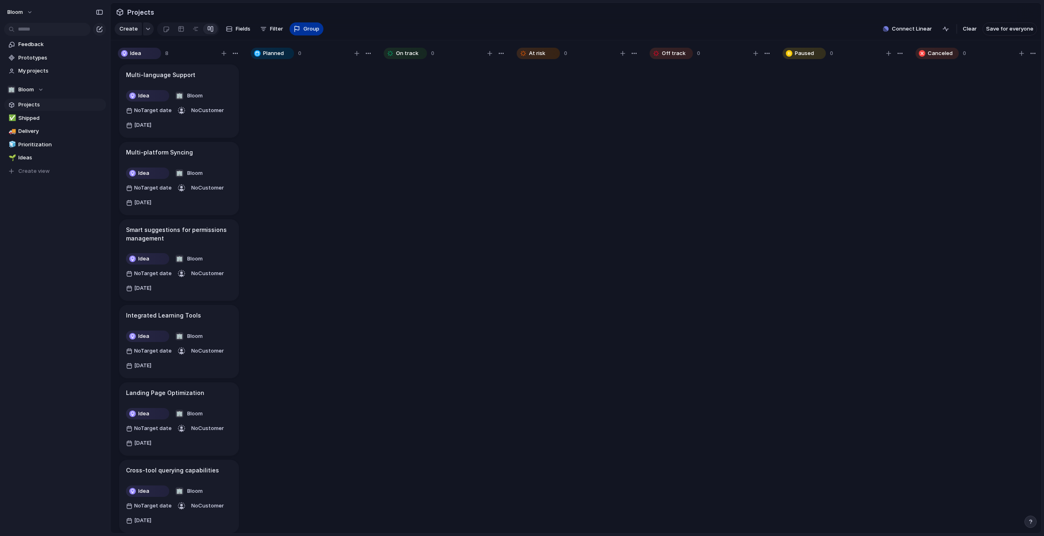
click at [309, 33] on span "Group" at bounding box center [311, 29] width 16 height 8
click at [308, 33] on div "Status Owner Customer Priority Impact Effort Design ready Theme Created by" at bounding box center [522, 268] width 1044 height 536
click at [270, 33] on span "Filter" at bounding box center [276, 29] width 13 height 8
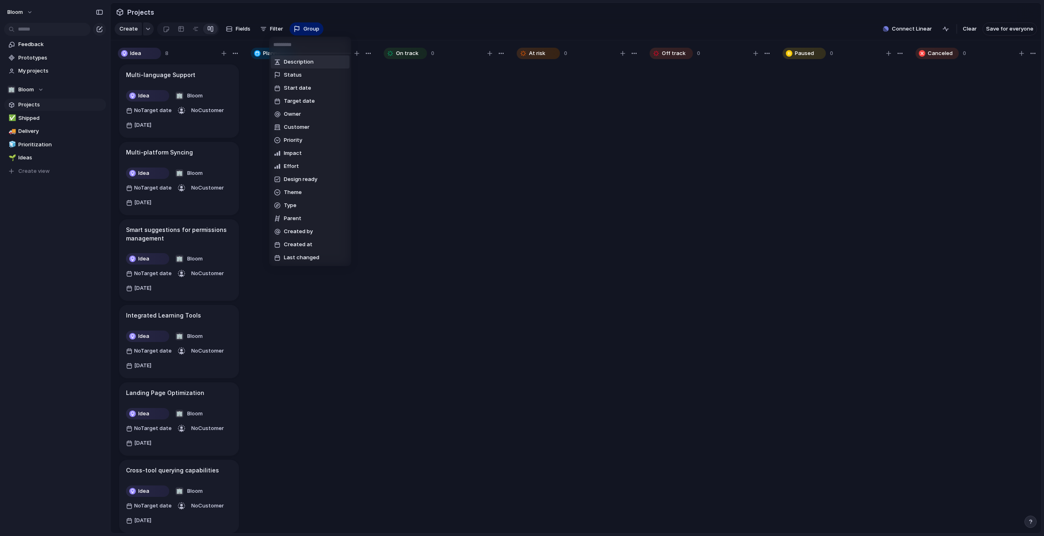
click at [268, 32] on div "Description Status Start date Target date Owner Customer Priority Impact Effort…" at bounding box center [522, 268] width 1044 height 536
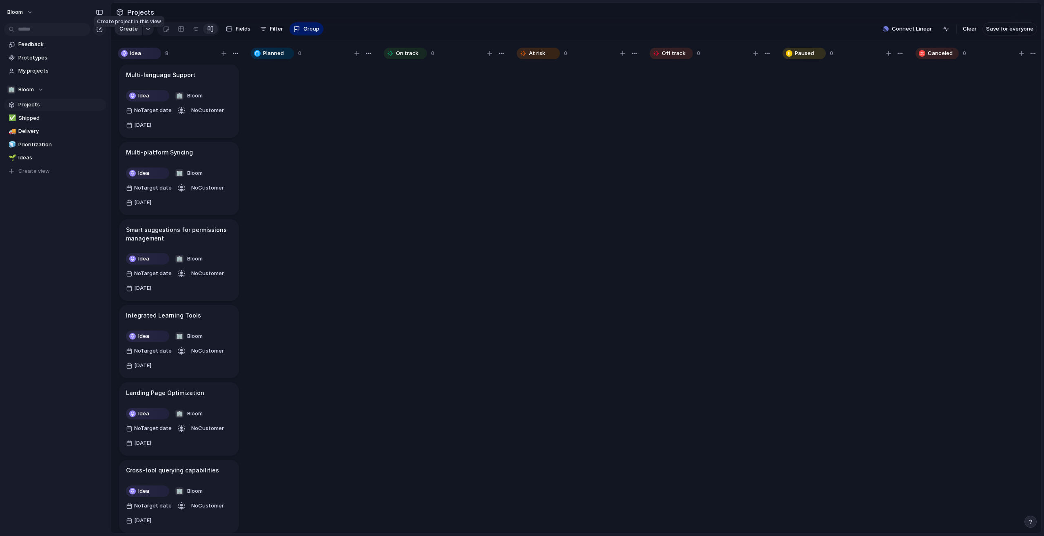
click at [128, 33] on span "Create" at bounding box center [128, 29] width 18 height 8
click at [148, 31] on div "button" at bounding box center [148, 28] width 6 height 3
click at [146, 35] on div "Goal Program Initiative Launch Project Customize" at bounding box center [522, 268] width 1044 height 536
click at [45, 104] on span "Projects" at bounding box center [60, 105] width 85 height 8
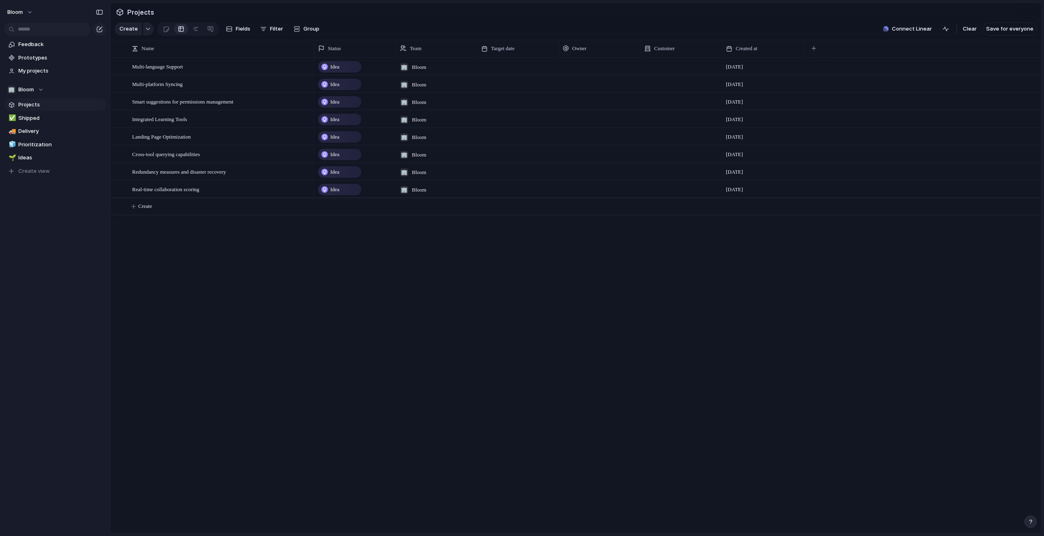
click at [90, 108] on span "Projects" at bounding box center [60, 105] width 85 height 8
click at [65, 100] on div "Team settings Copy link Add members" at bounding box center [522, 268] width 1044 height 536
click at [56, 104] on span "Projects" at bounding box center [60, 105] width 85 height 8
click at [44, 119] on span "Shipped" at bounding box center [60, 118] width 85 height 8
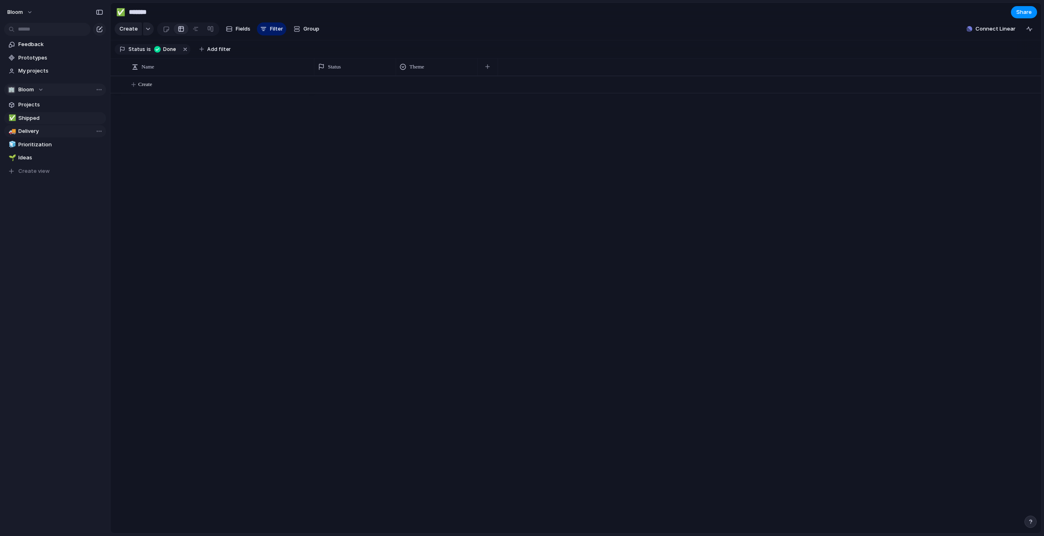
click at [35, 131] on span "Delivery" at bounding box center [60, 131] width 85 height 8
click at [33, 115] on span "Shipped" at bounding box center [60, 118] width 85 height 8
click at [29, 156] on span "Ideas" at bounding box center [60, 158] width 85 height 8
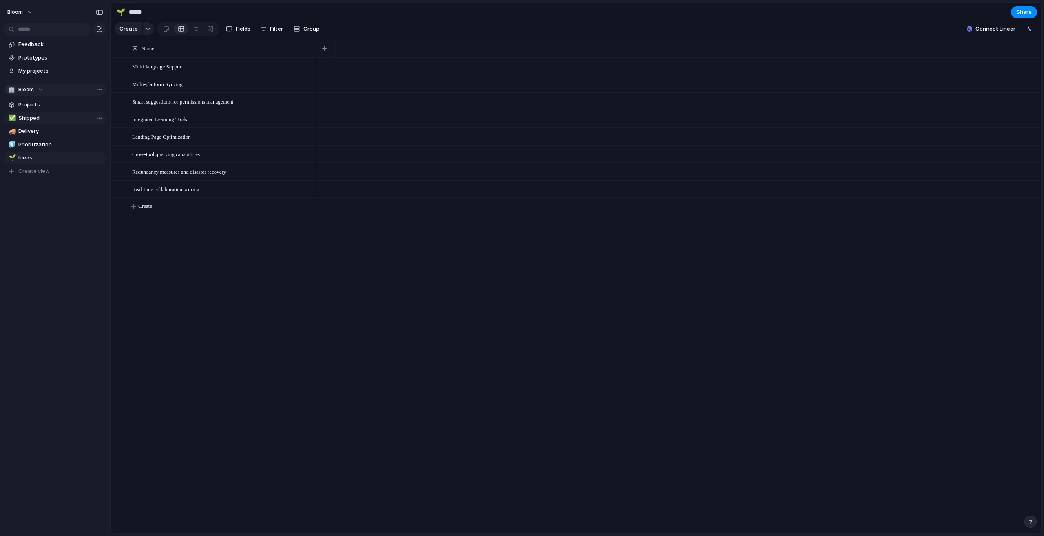
click at [35, 118] on span "Shipped" at bounding box center [60, 118] width 85 height 8
type input "*******"
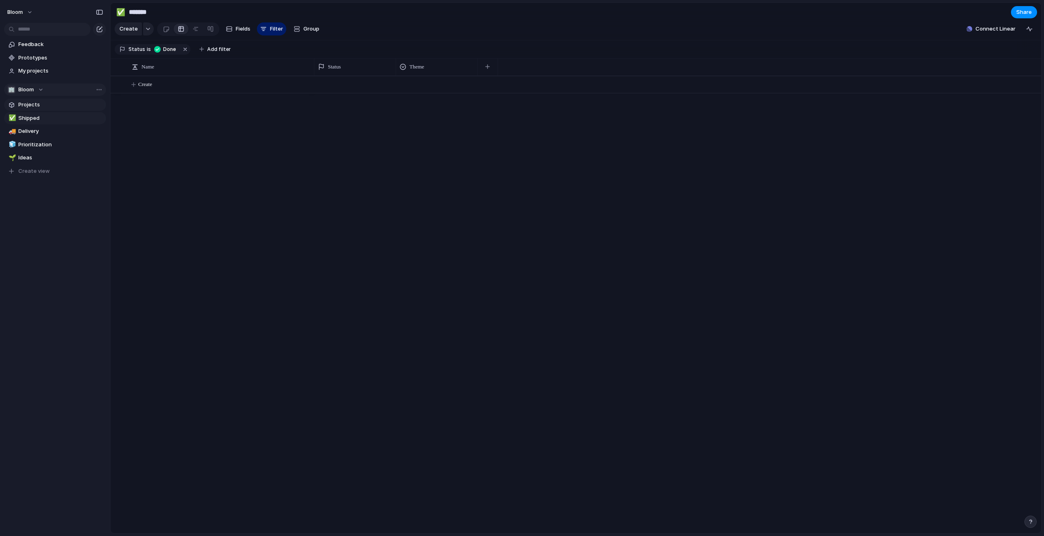
click at [39, 108] on span "Projects" at bounding box center [60, 105] width 85 height 8
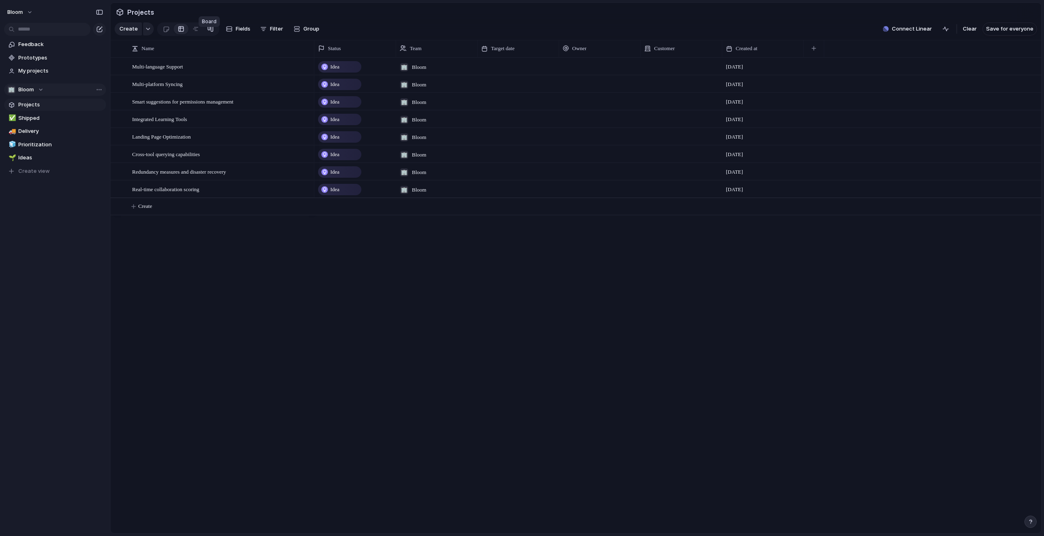
click at [212, 34] on link at bounding box center [210, 28] width 15 height 13
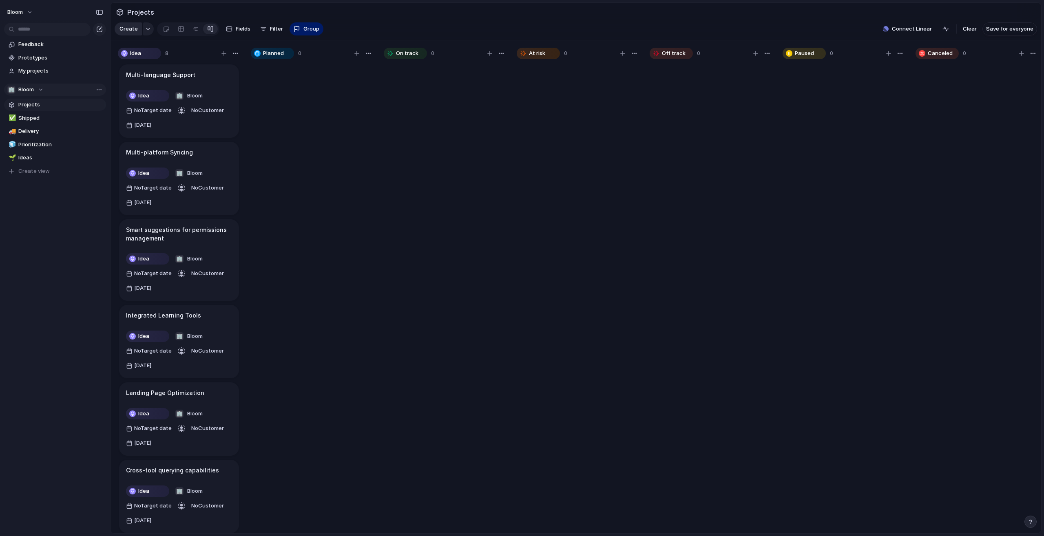
click at [138, 35] on button "Create" at bounding box center [128, 28] width 27 height 13
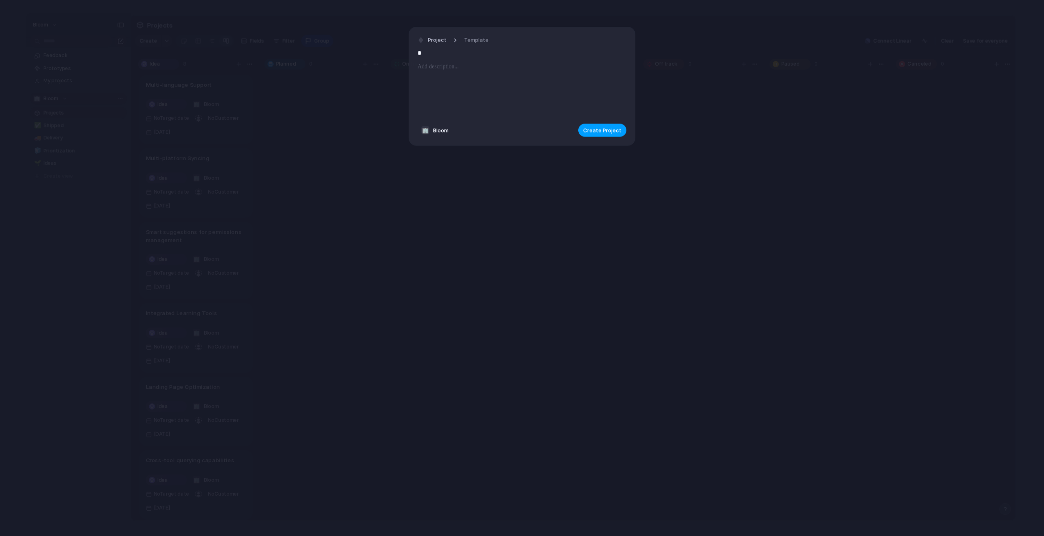
type input "*"
click at [604, 127] on span "Create Project" at bounding box center [602, 130] width 38 height 8
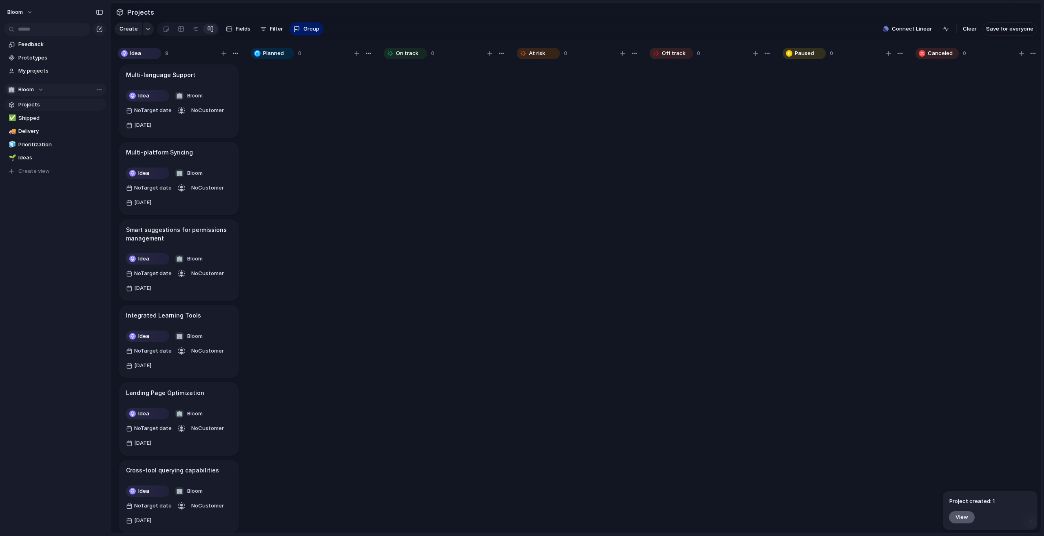
click at [959, 521] on button "View" at bounding box center [961, 516] width 26 height 13
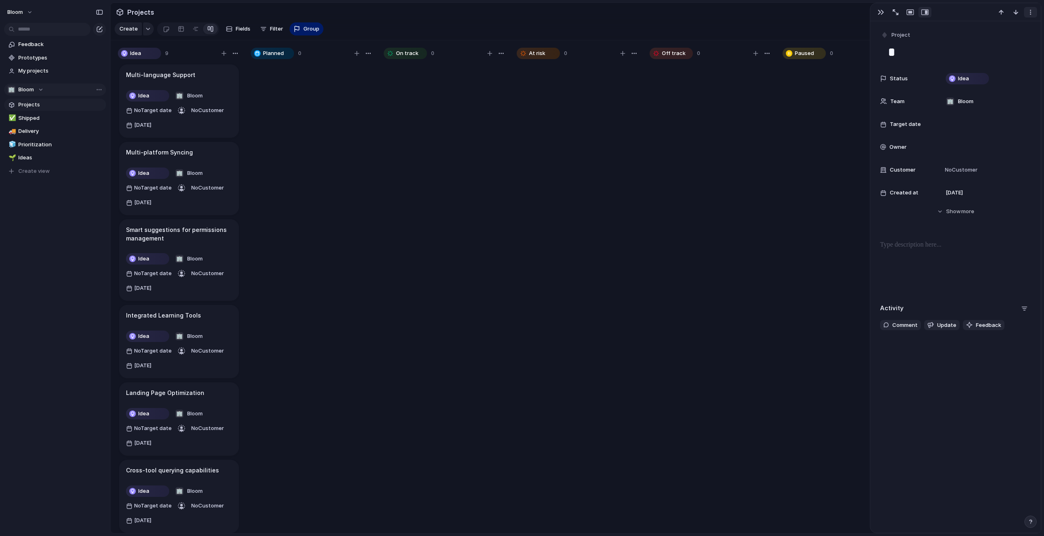
click at [1031, 11] on div "button" at bounding box center [1030, 12] width 7 height 7
click at [1032, 10] on div "Mark as duplicate Delete" at bounding box center [522, 268] width 1044 height 536
click at [691, 152] on div at bounding box center [710, 302] width 122 height 478
click at [34, 117] on span "Shipped" at bounding box center [60, 118] width 85 height 8
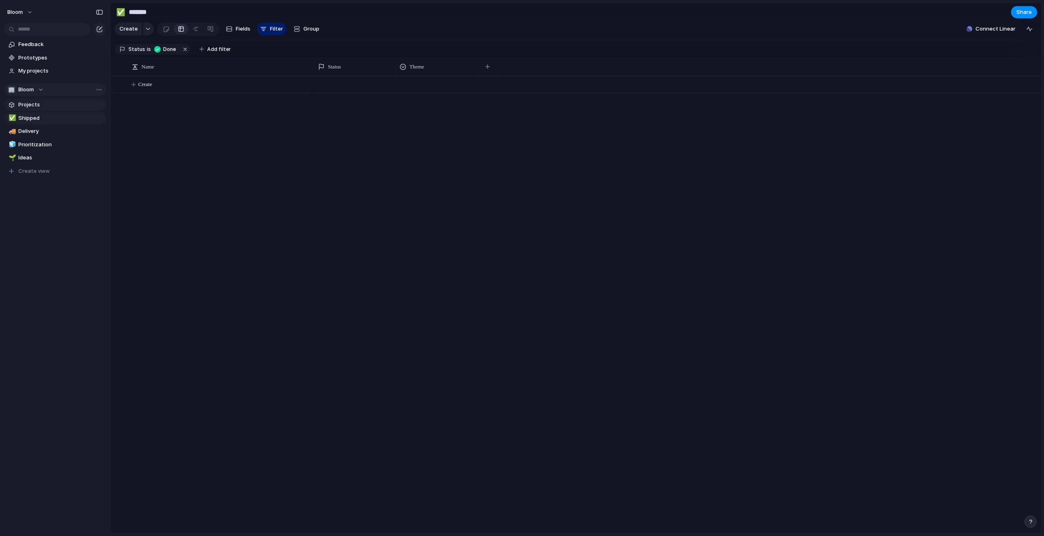
click at [35, 103] on span "Projects" at bounding box center [60, 105] width 85 height 8
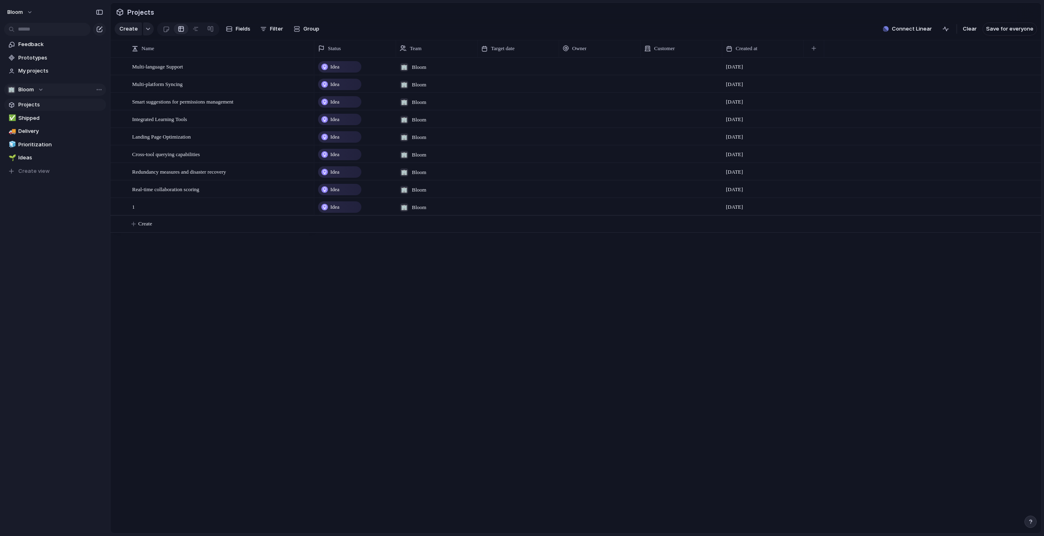
click at [135, 10] on span "Projects" at bounding box center [141, 12] width 30 height 15
click at [29, 88] on span "Bloom" at bounding box center [25, 90] width 15 height 8
click at [35, 89] on div "🏢 Bloom Create new team" at bounding box center [522, 268] width 1044 height 536
click at [38, 68] on span "My projects" at bounding box center [60, 71] width 85 height 8
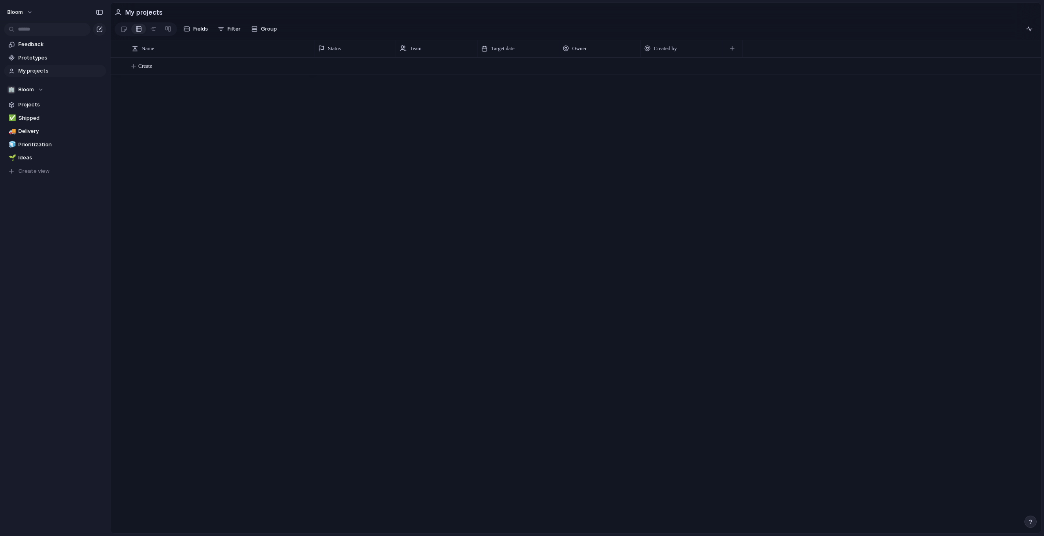
click at [149, 11] on h2 "My projects" at bounding box center [144, 12] width 38 height 10
click at [114, 21] on section "My projects" at bounding box center [575, 12] width 930 height 18
click at [40, 46] on span "Feedback" at bounding box center [60, 44] width 85 height 8
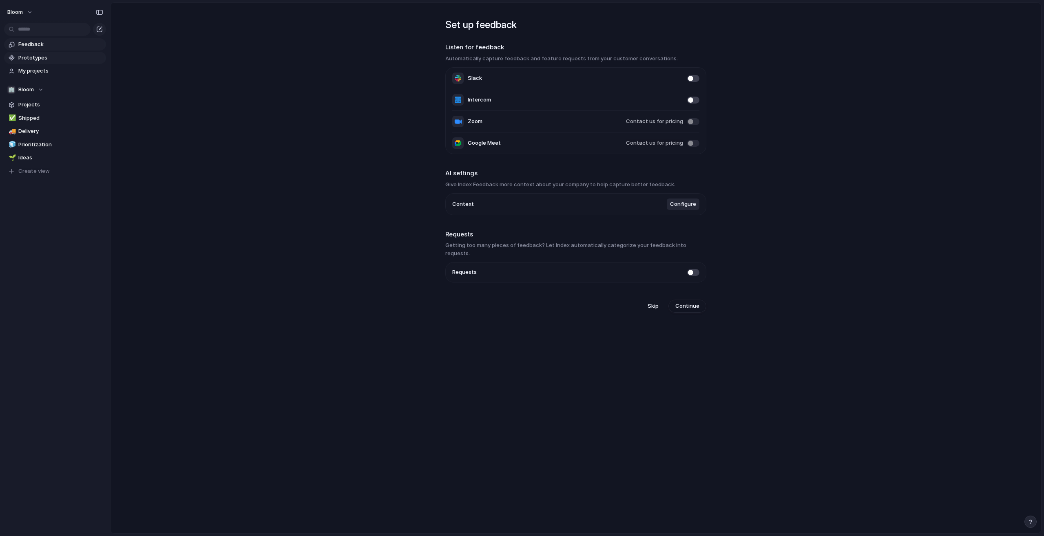
click at [38, 57] on span "Prototypes" at bounding box center [60, 58] width 85 height 8
click at [35, 84] on section "🏢 Bloom Projects ✅ Shipped 🚚 Delivery 🧊 Prioritization 🌱 Ideas To pick up a dra…" at bounding box center [55, 127] width 110 height 100
click at [35, 90] on div "🏢 Bloom" at bounding box center [25, 90] width 36 height 8
click at [35, 123] on span "Bloom" at bounding box center [32, 123] width 15 height 8
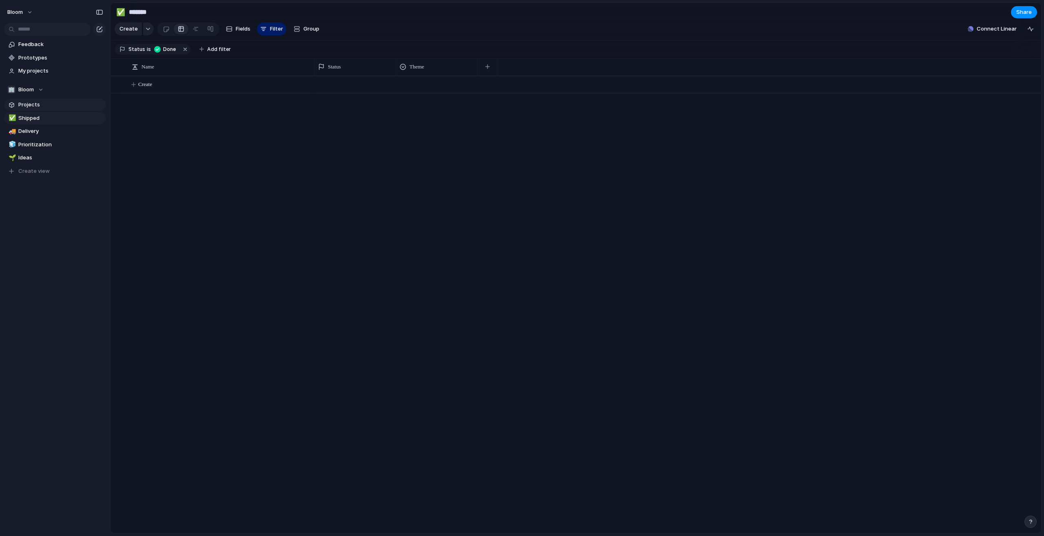
click at [31, 105] on span "Projects" at bounding box center [60, 105] width 85 height 8
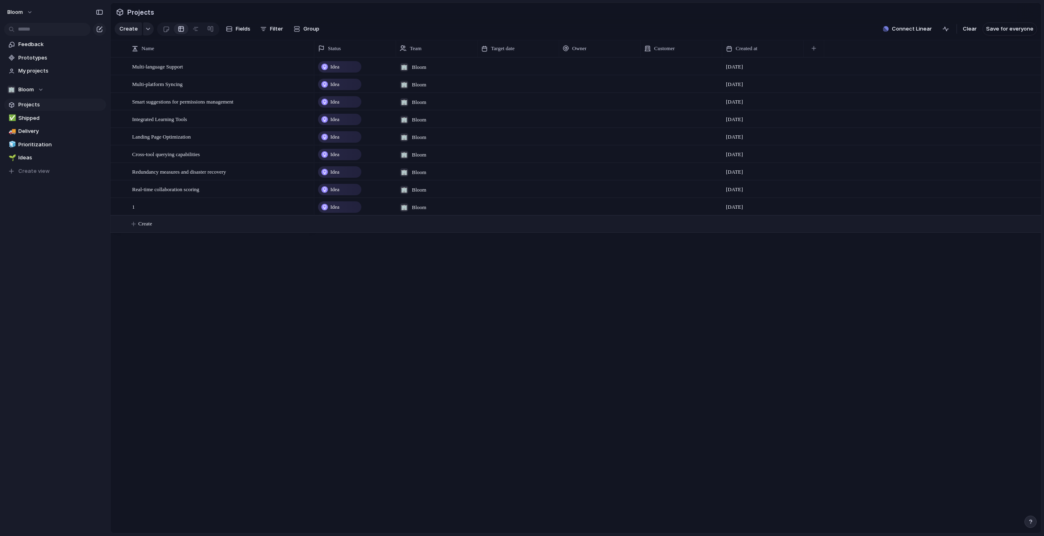
click at [145, 228] on span "Create" at bounding box center [145, 224] width 14 height 8
click at [146, 31] on div "button" at bounding box center [148, 28] width 6 height 3
click at [148, 33] on div "Goal Program Initiative Launch Project Customize" at bounding box center [522, 268] width 1044 height 536
click at [148, 33] on button "button" at bounding box center [148, 28] width 11 height 13
click at [140, 144] on li "Customize" at bounding box center [155, 139] width 79 height 13
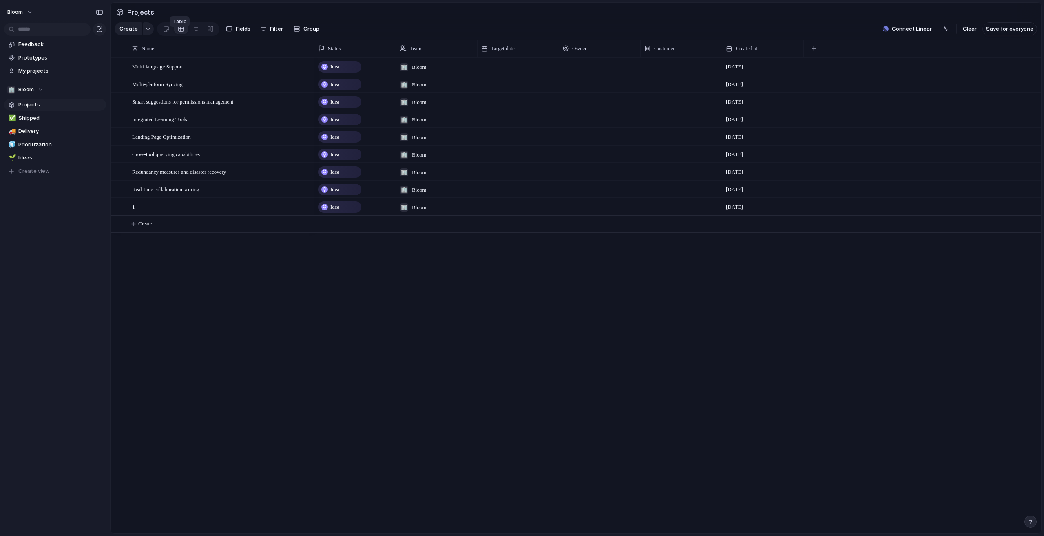
click at [186, 35] on link at bounding box center [181, 28] width 15 height 13
click at [208, 33] on div at bounding box center [210, 28] width 7 height 13
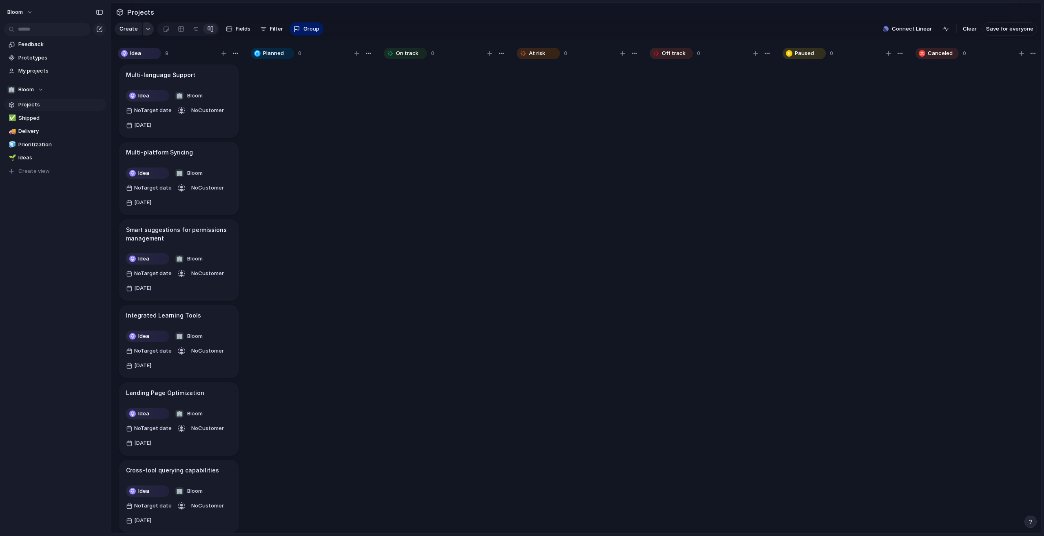
click at [150, 35] on button "button" at bounding box center [148, 28] width 11 height 13
click at [144, 136] on span "Customize" at bounding box center [144, 139] width 28 height 8
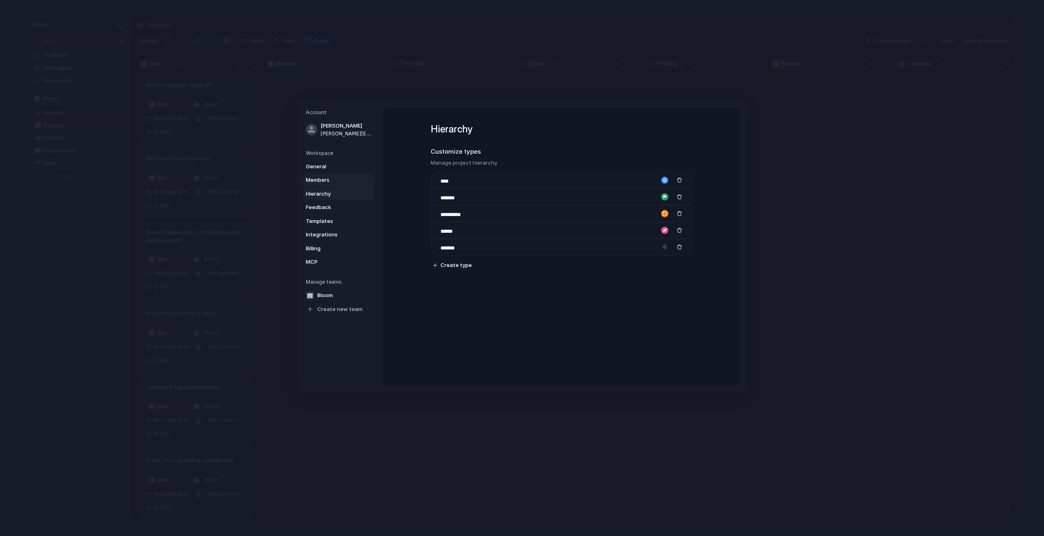
click at [329, 181] on span "Members" at bounding box center [332, 180] width 52 height 8
click at [329, 206] on span "Feedback" at bounding box center [332, 207] width 52 height 8
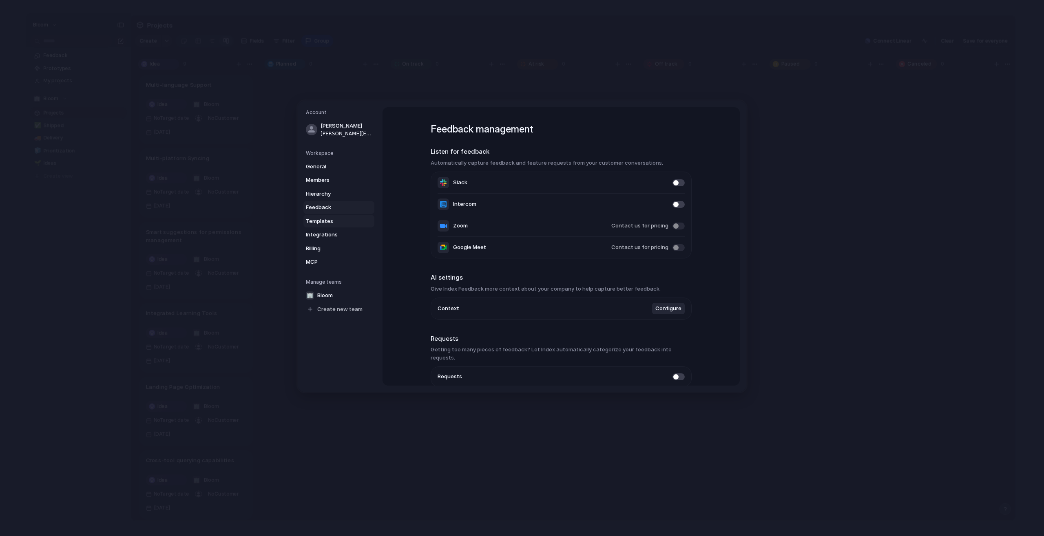
click at [332, 223] on span "Templates" at bounding box center [332, 221] width 52 height 8
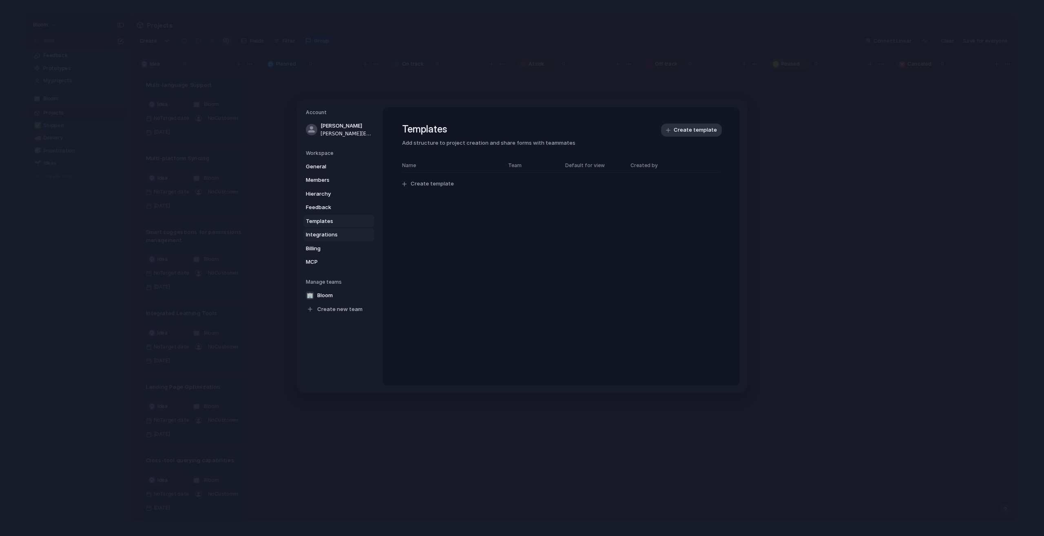
click at [332, 234] on span "Integrations" at bounding box center [332, 235] width 52 height 8
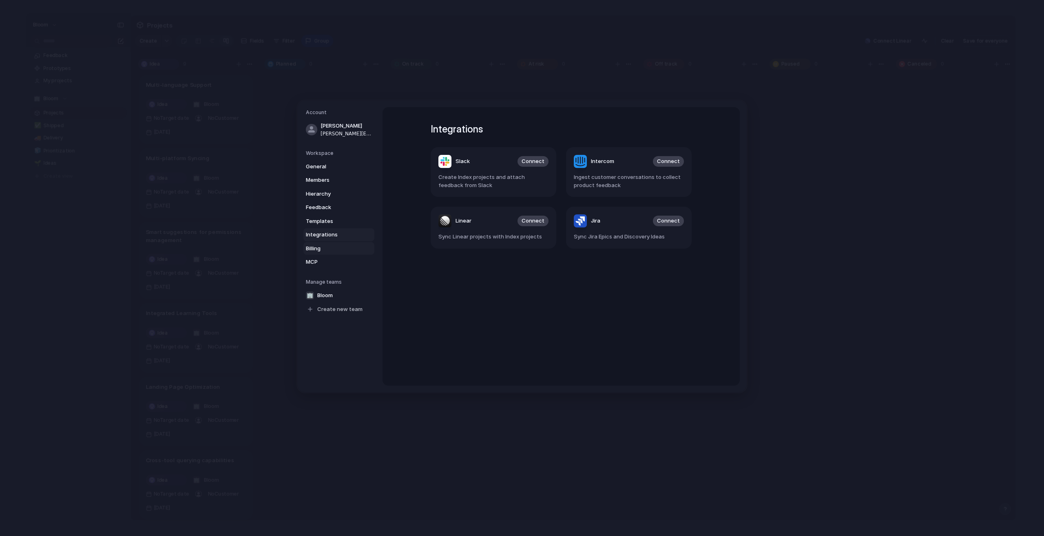
click at [332, 245] on span "Billing" at bounding box center [332, 249] width 52 height 8
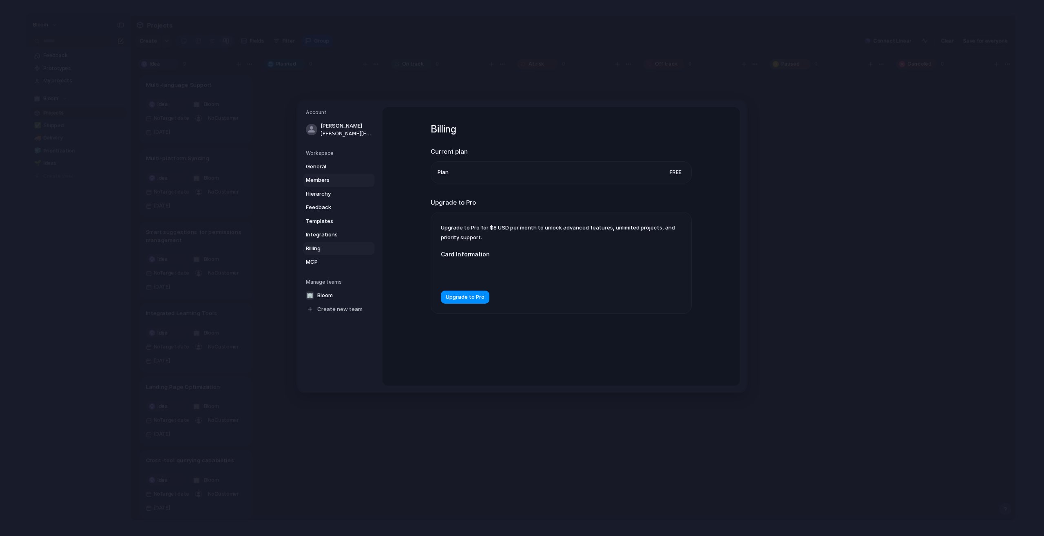
click at [332, 182] on span "Members" at bounding box center [332, 180] width 52 height 8
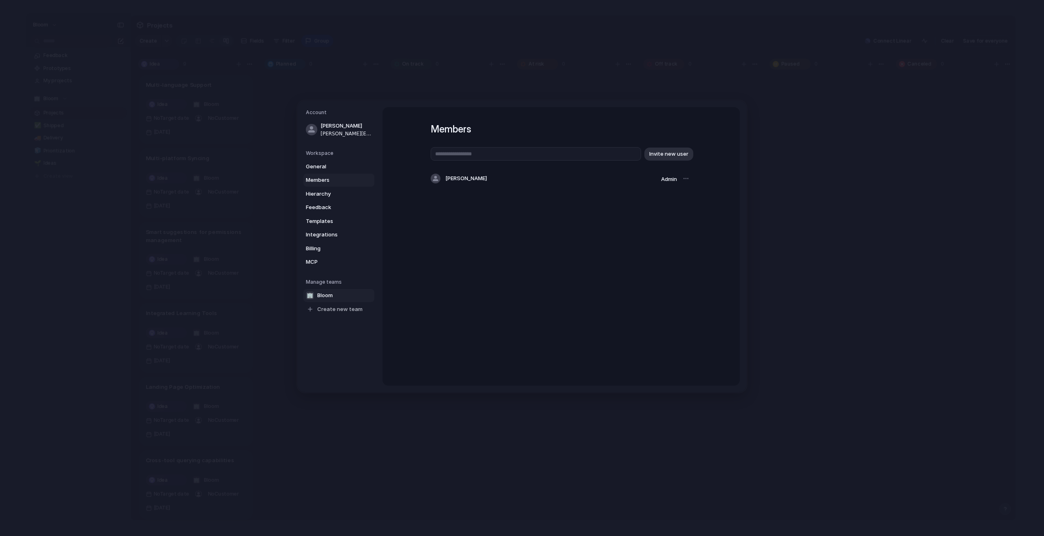
click at [322, 295] on span "Bloom" at bounding box center [324, 295] width 15 height 8
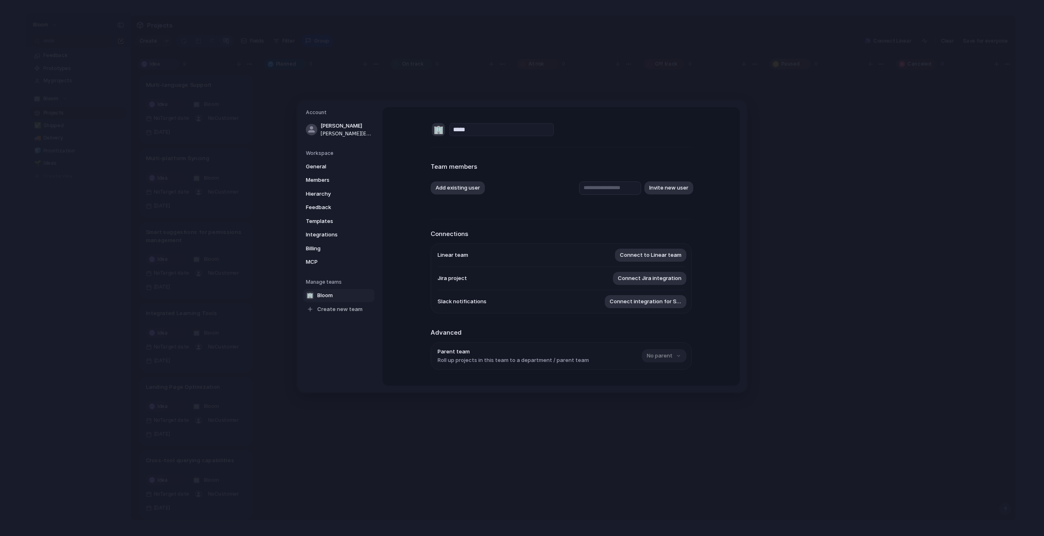
scroll to position [73, 0]
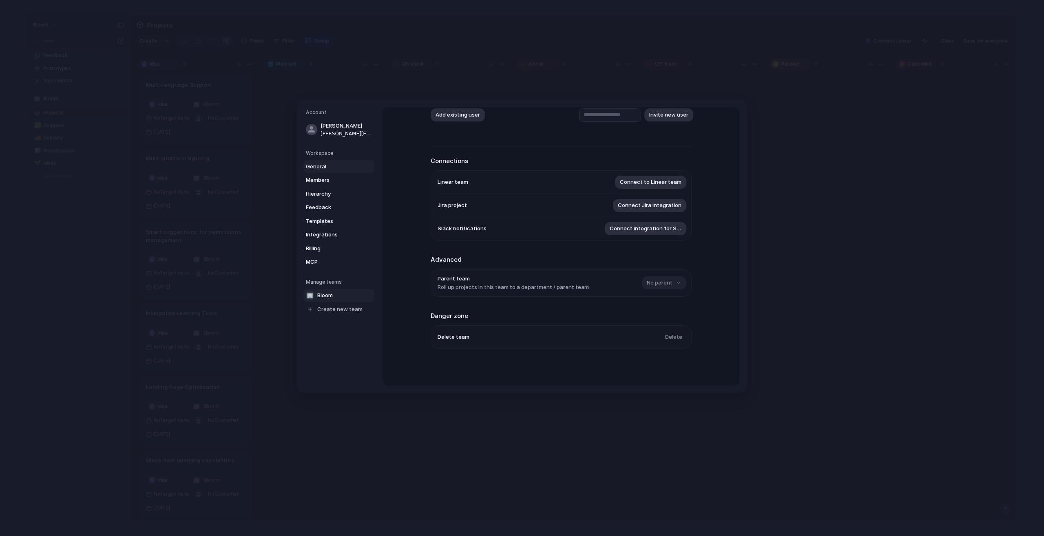
click at [333, 168] on span "General" at bounding box center [332, 167] width 52 height 8
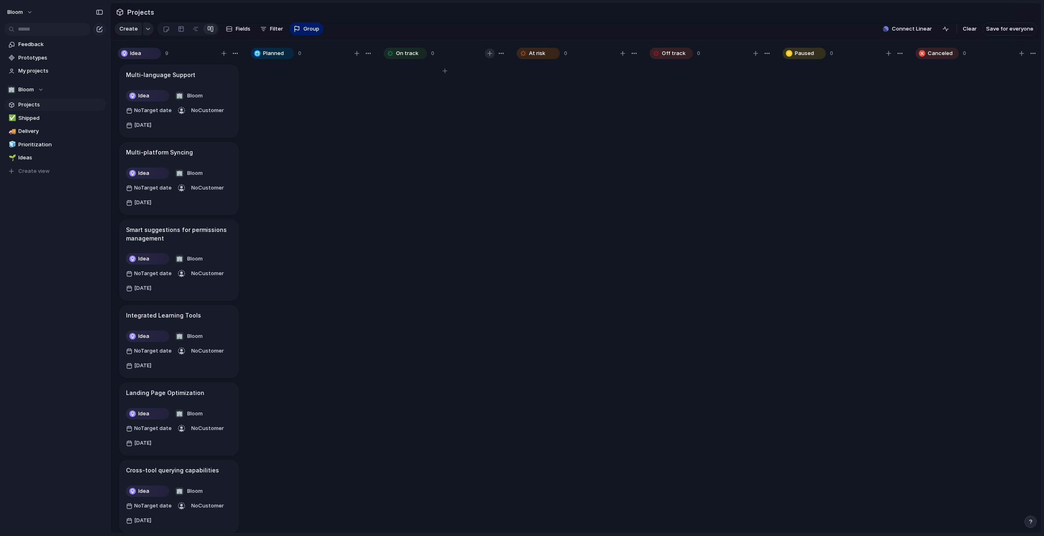
drag, startPoint x: 525, startPoint y: 63, endPoint x: 493, endPoint y: 65, distance: 31.8
click at [493, 65] on div "Idea 9 Multi-language Support Idea 🏢 Bloom No Target date No Customer [DATE] Mu…" at bounding box center [643, 288] width 1067 height 497
click at [498, 58] on button "button" at bounding box center [501, 54] width 10 height 10
click at [500, 65] on div "Change color" at bounding box center [522, 268] width 1044 height 536
drag, startPoint x: 438, startPoint y: 67, endPoint x: 469, endPoint y: 67, distance: 31.0
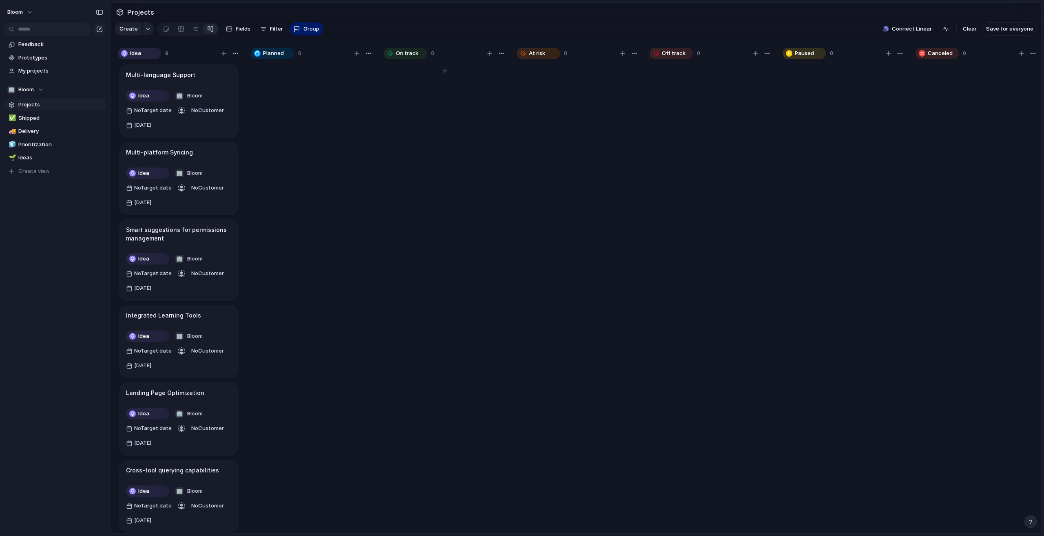
click at [469, 59] on div "On track 0" at bounding box center [445, 53] width 122 height 11
click at [372, 58] on button "button" at bounding box center [368, 54] width 10 height 10
click at [371, 65] on div "Change color" at bounding box center [522, 268] width 1044 height 536
click at [41, 104] on span "Projects" at bounding box center [60, 105] width 85 height 8
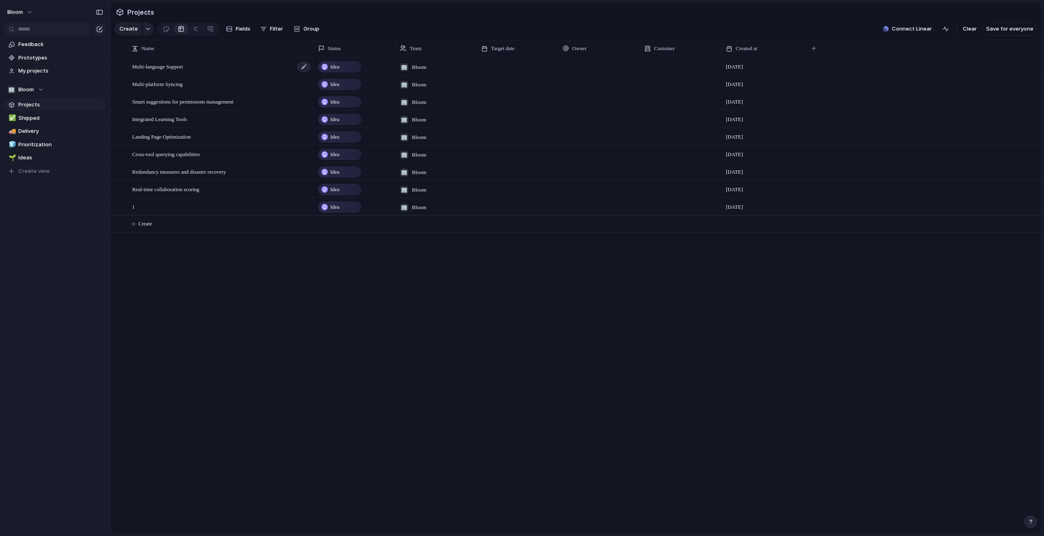
click at [166, 71] on span "Multi-language Support" at bounding box center [157, 66] width 51 height 9
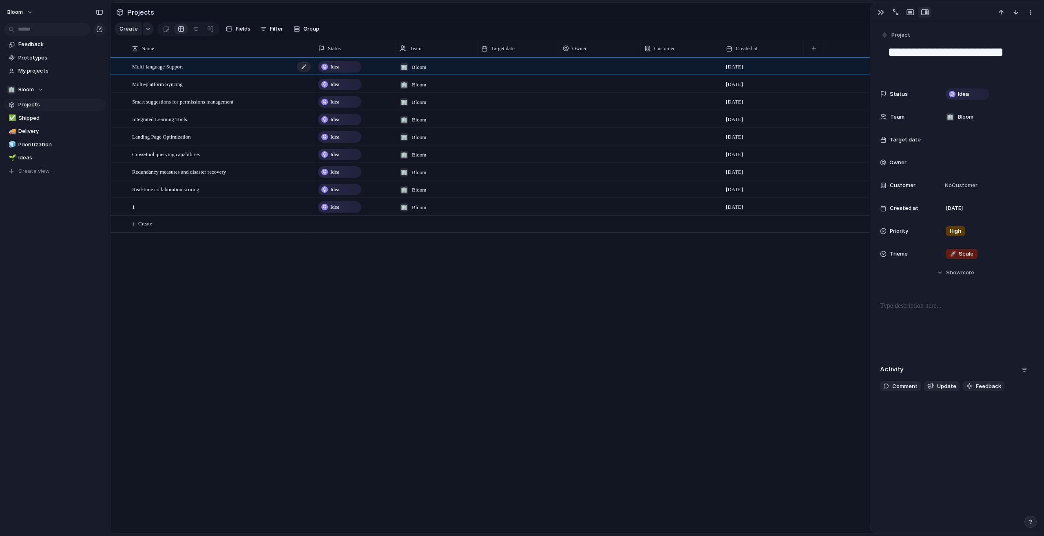
click at [311, 75] on div "Multi-language Support" at bounding box center [221, 66] width 179 height 17
click at [303, 72] on div at bounding box center [304, 67] width 14 height 11
click at [273, 82] on textarea "**********" at bounding box center [220, 80] width 176 height 9
click at [471, 81] on body "Bloom Feedback Prototypes My projects 🏢 Bloom Projects ✅ Shipped 🚚 Delivery 🧊 P…" at bounding box center [522, 268] width 1044 height 536
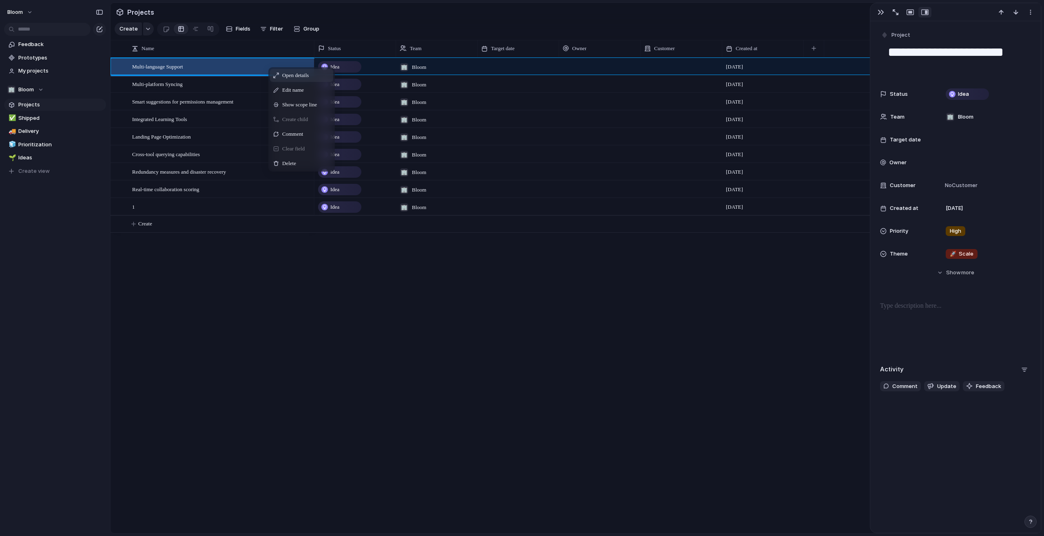
click at [294, 79] on span "Open details" at bounding box center [295, 75] width 26 height 8
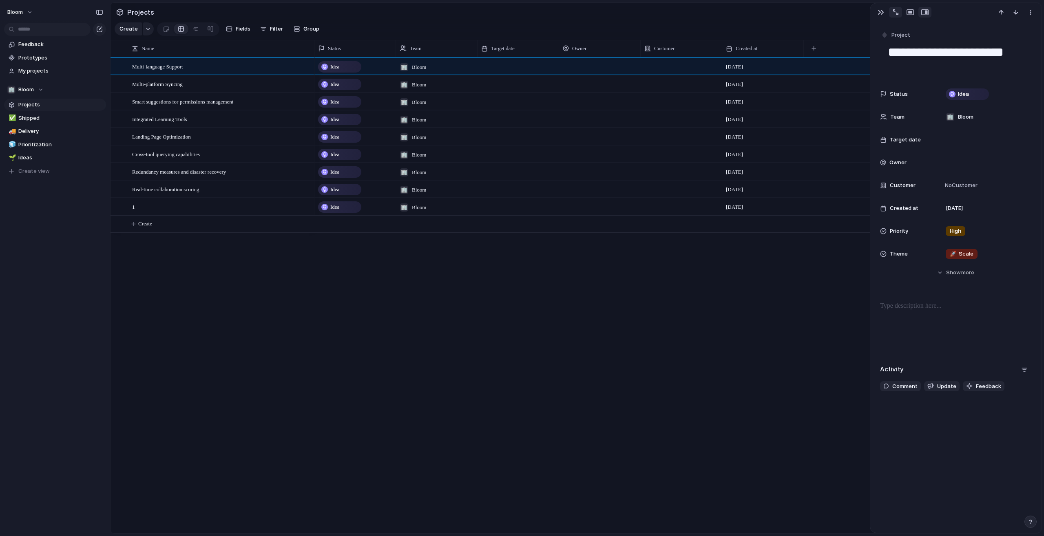
click at [893, 10] on div "button" at bounding box center [895, 12] width 6 height 6
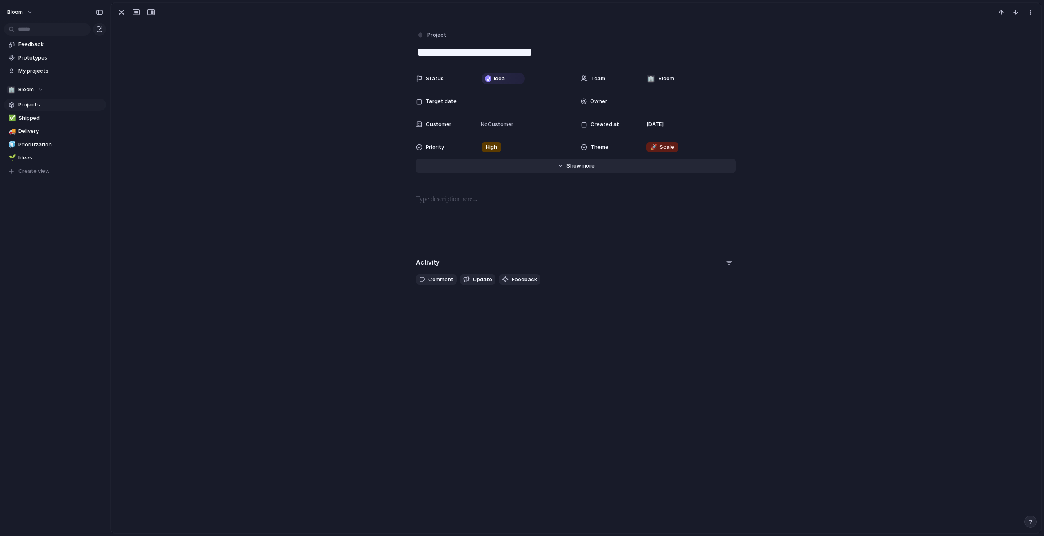
click at [548, 169] on button "Hide Show more" at bounding box center [576, 166] width 320 height 15
